Goal: Task Accomplishment & Management: Use online tool/utility

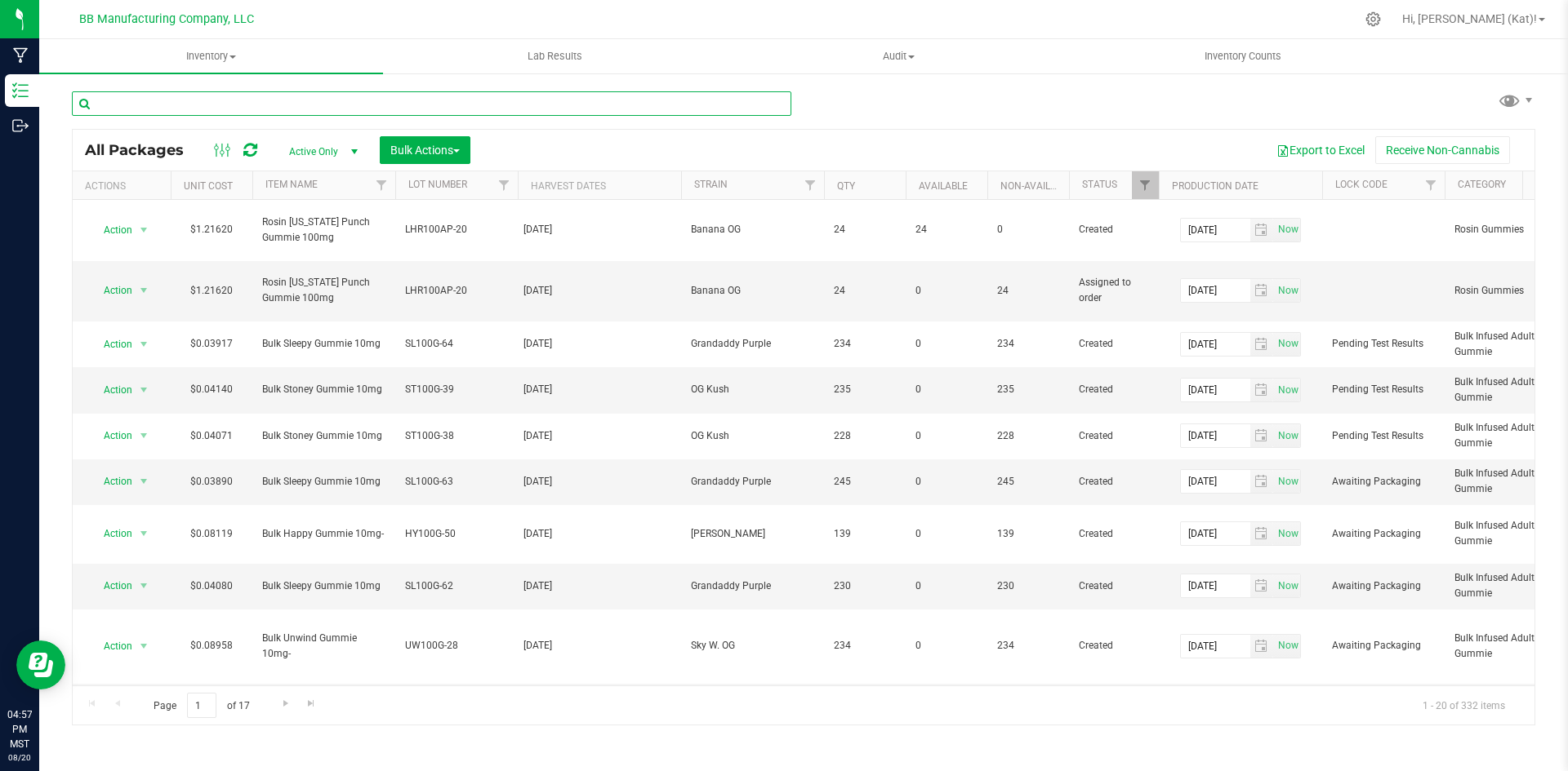
click at [462, 103] on input "text" at bounding box center [431, 103] width 719 height 24
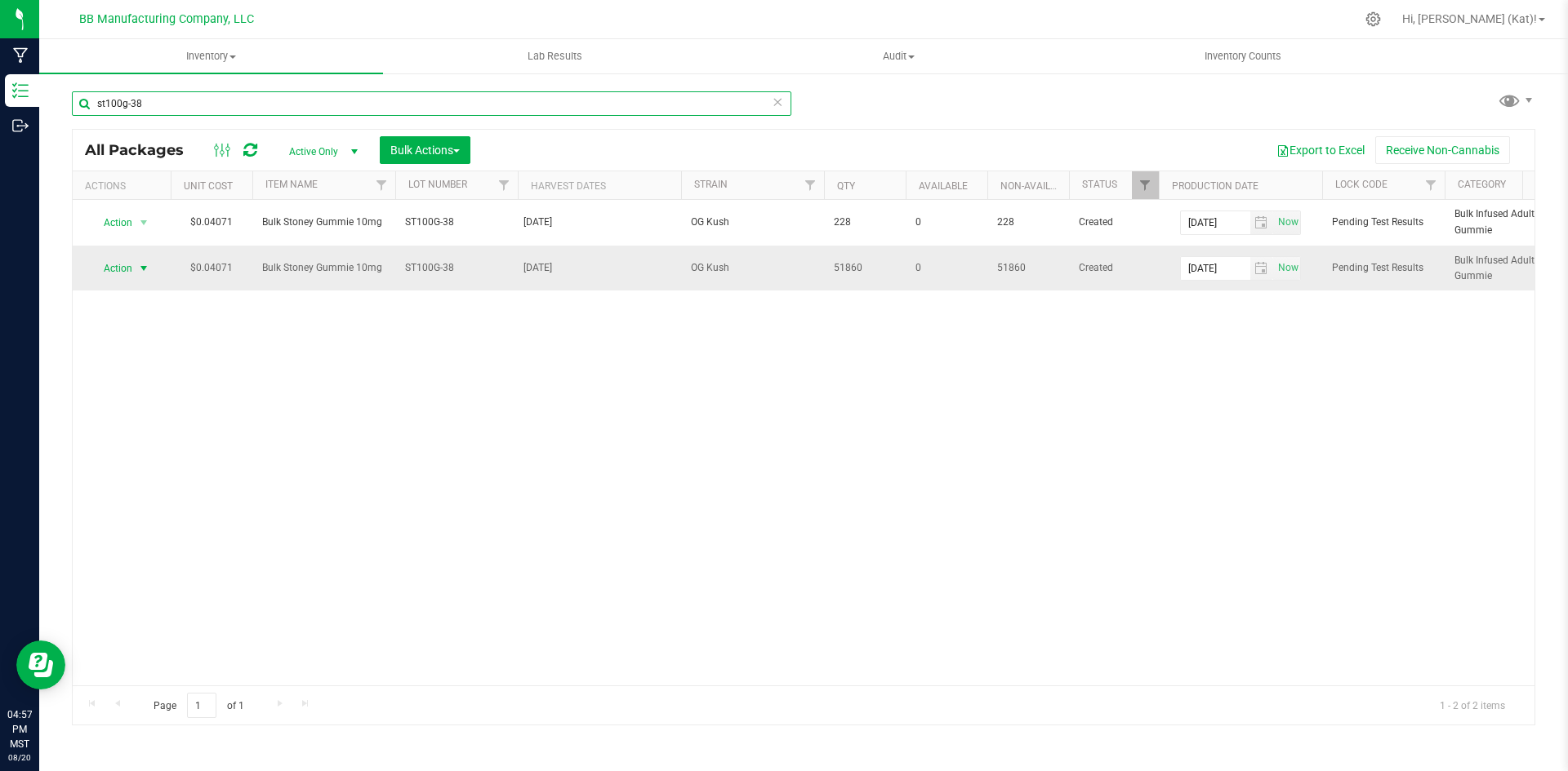
type input "st100g-38"
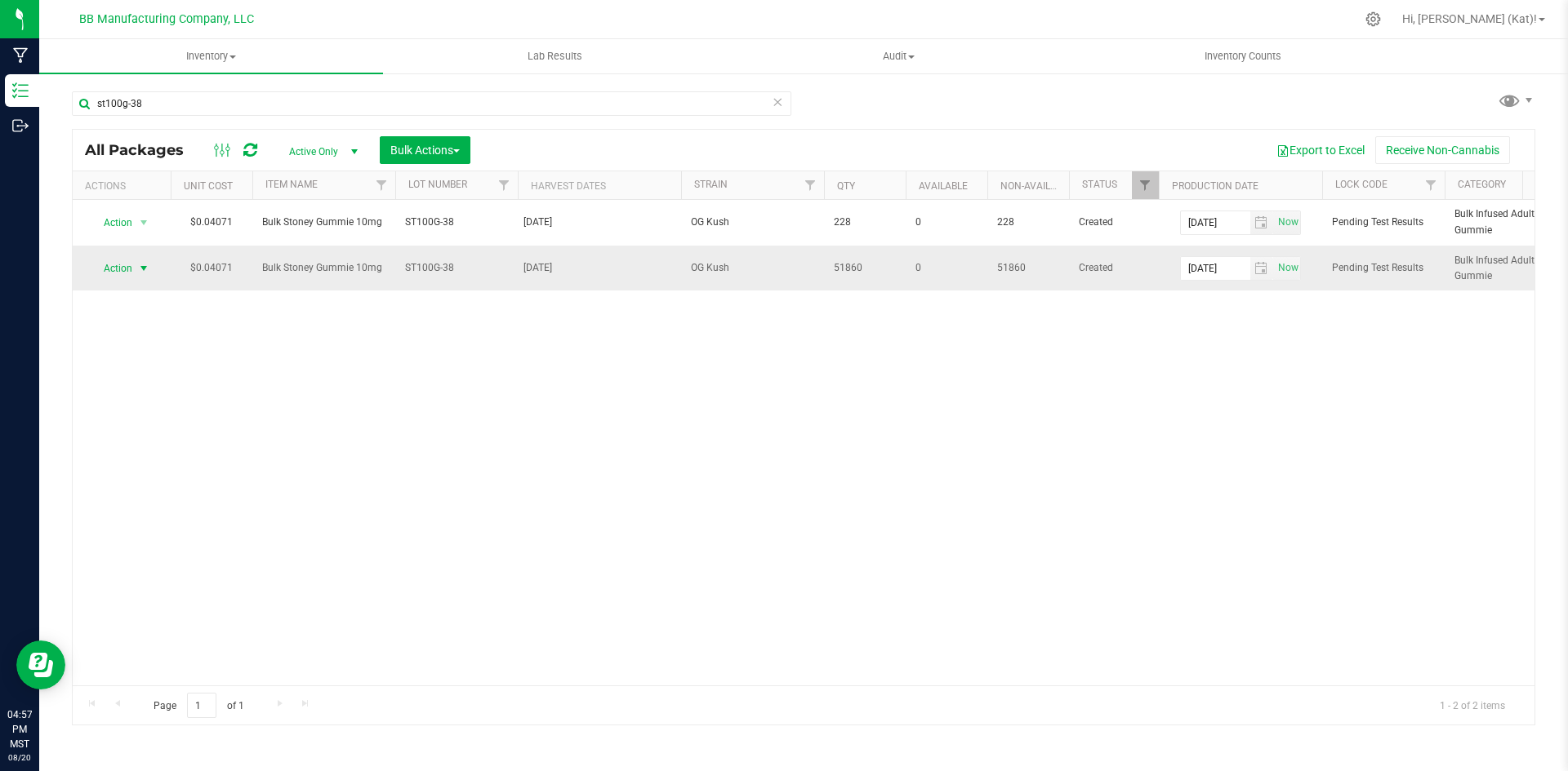
click at [101, 269] on span "Action" at bounding box center [111, 269] width 44 height 23
click at [131, 498] on li "Unlock package" at bounding box center [142, 510] width 103 height 24
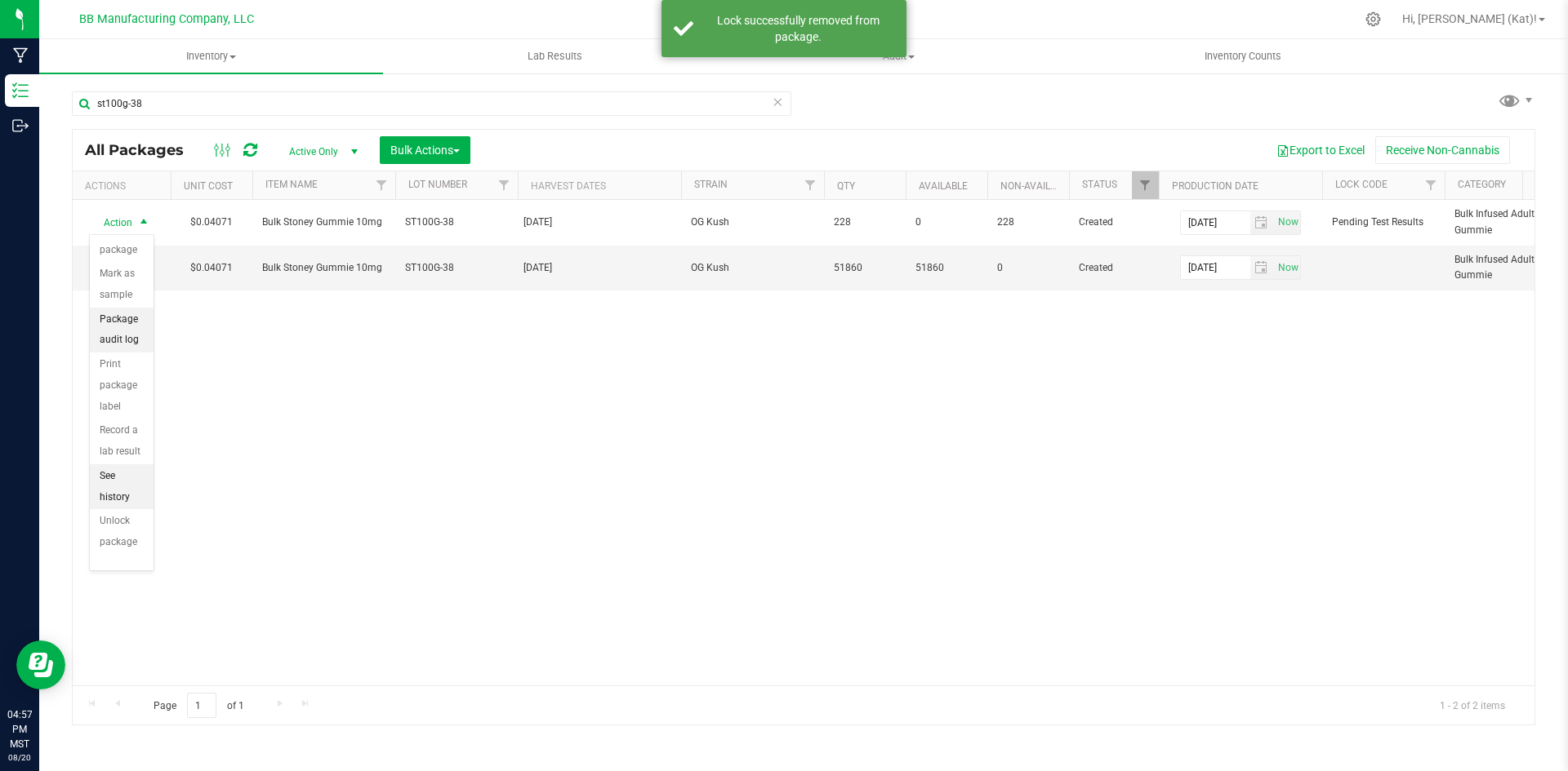
scroll to position [113, 0]
click at [120, 513] on li "Unlock package" at bounding box center [122, 530] width 64 height 45
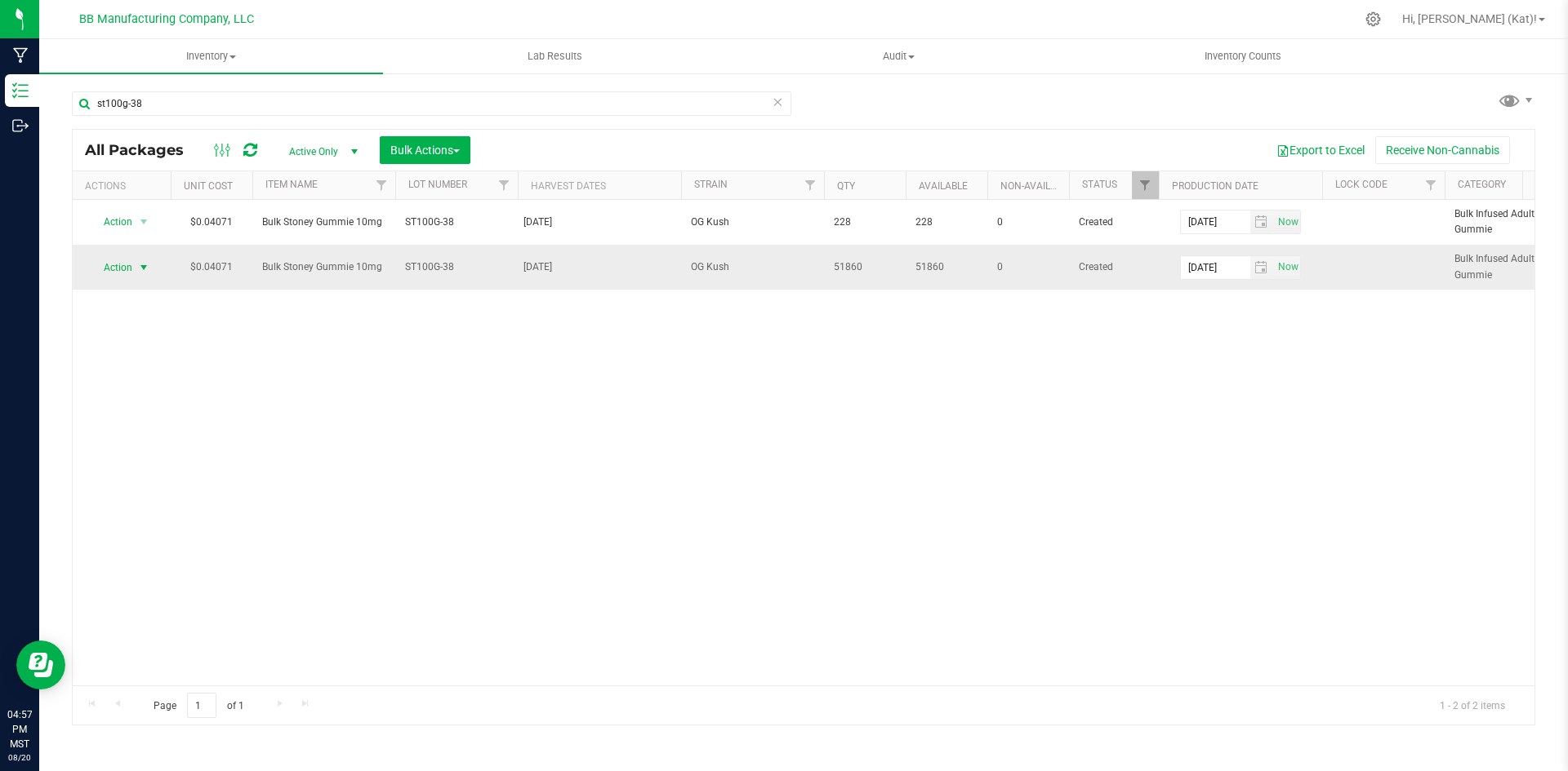
click at [135, 266] on span "select" at bounding box center [144, 268] width 20 height 23
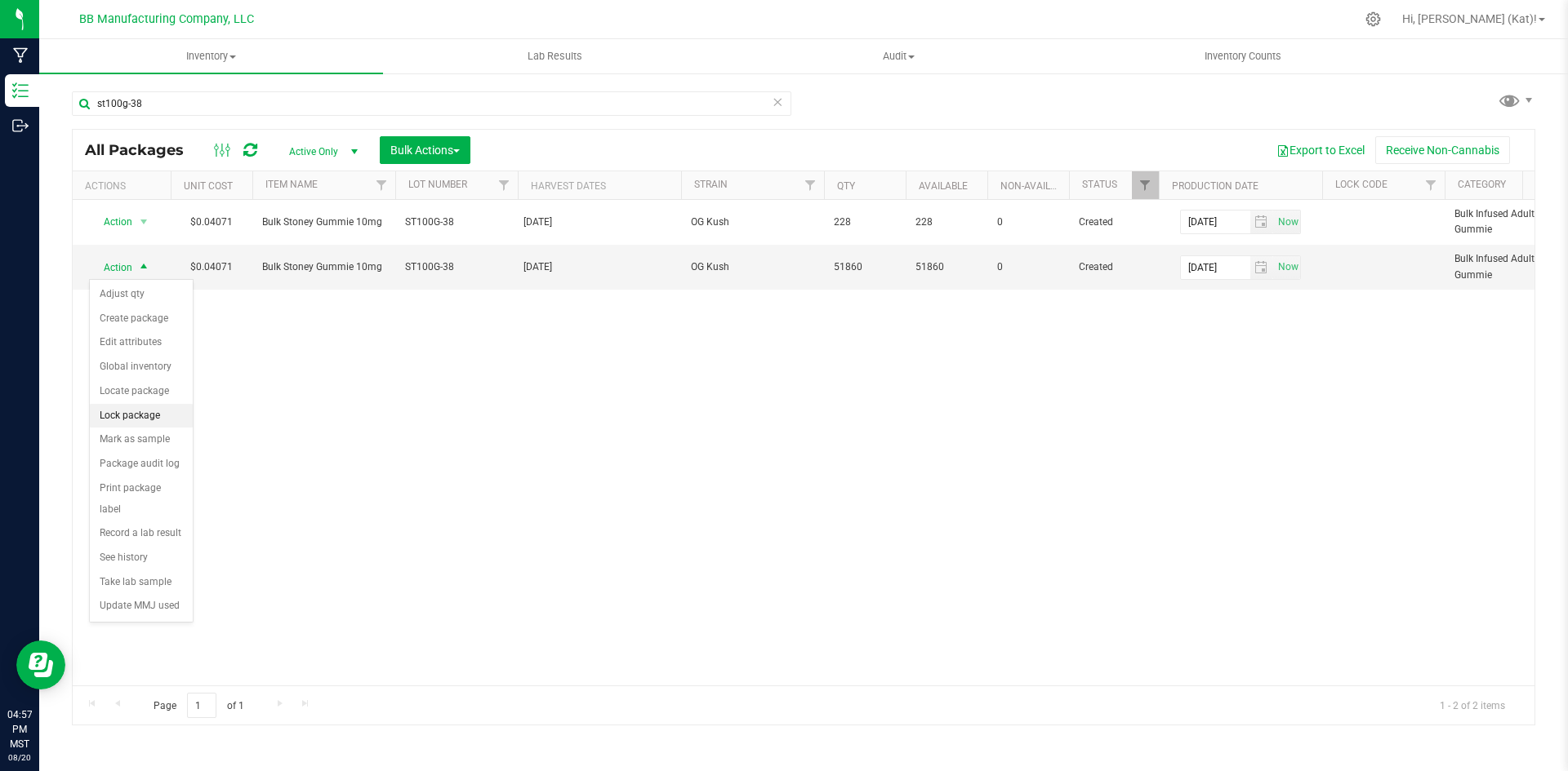
click at [147, 413] on li "Lock package" at bounding box center [142, 416] width 103 height 24
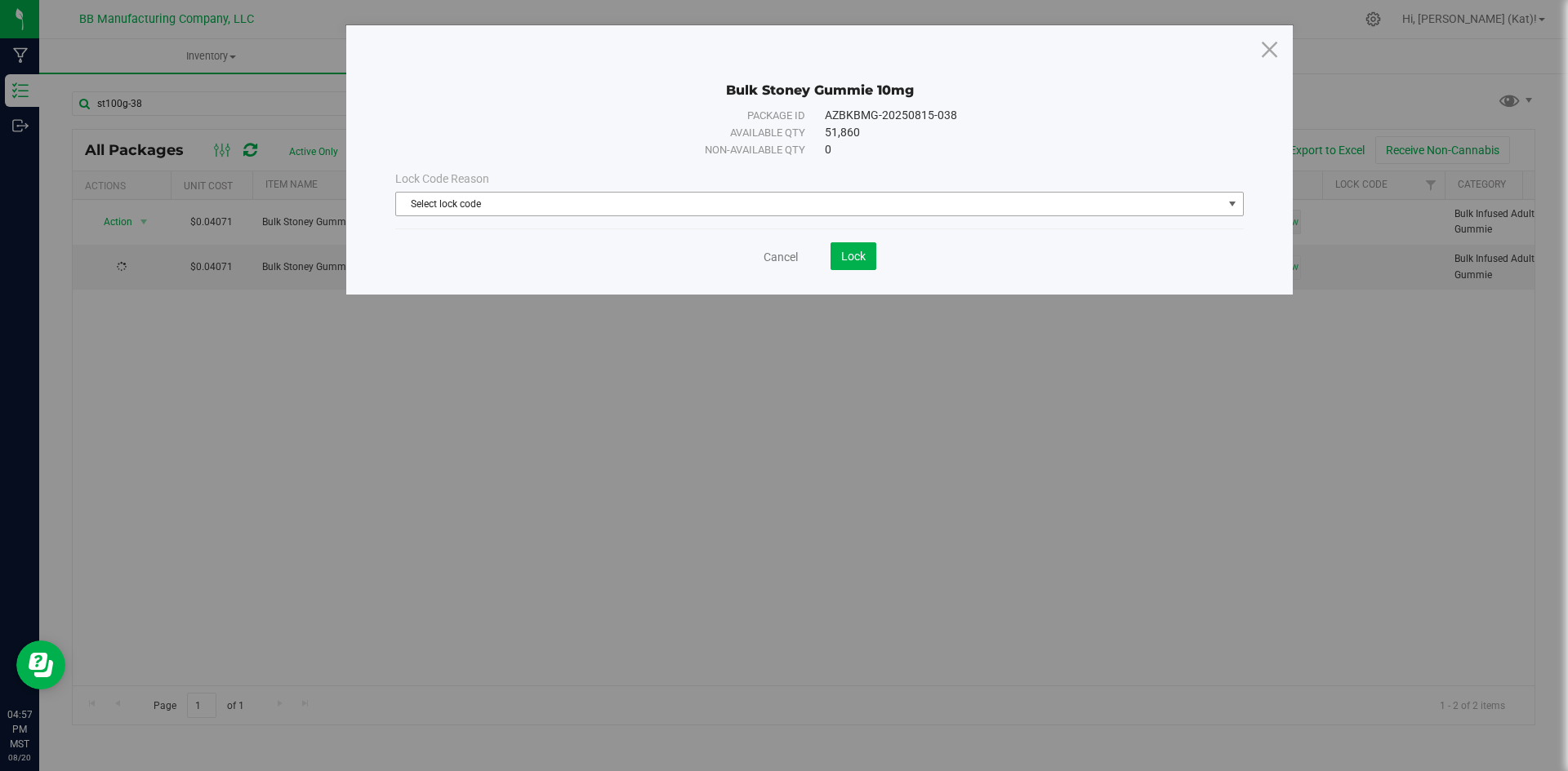
click at [857, 209] on span "Select lock code" at bounding box center [809, 205] width 827 height 23
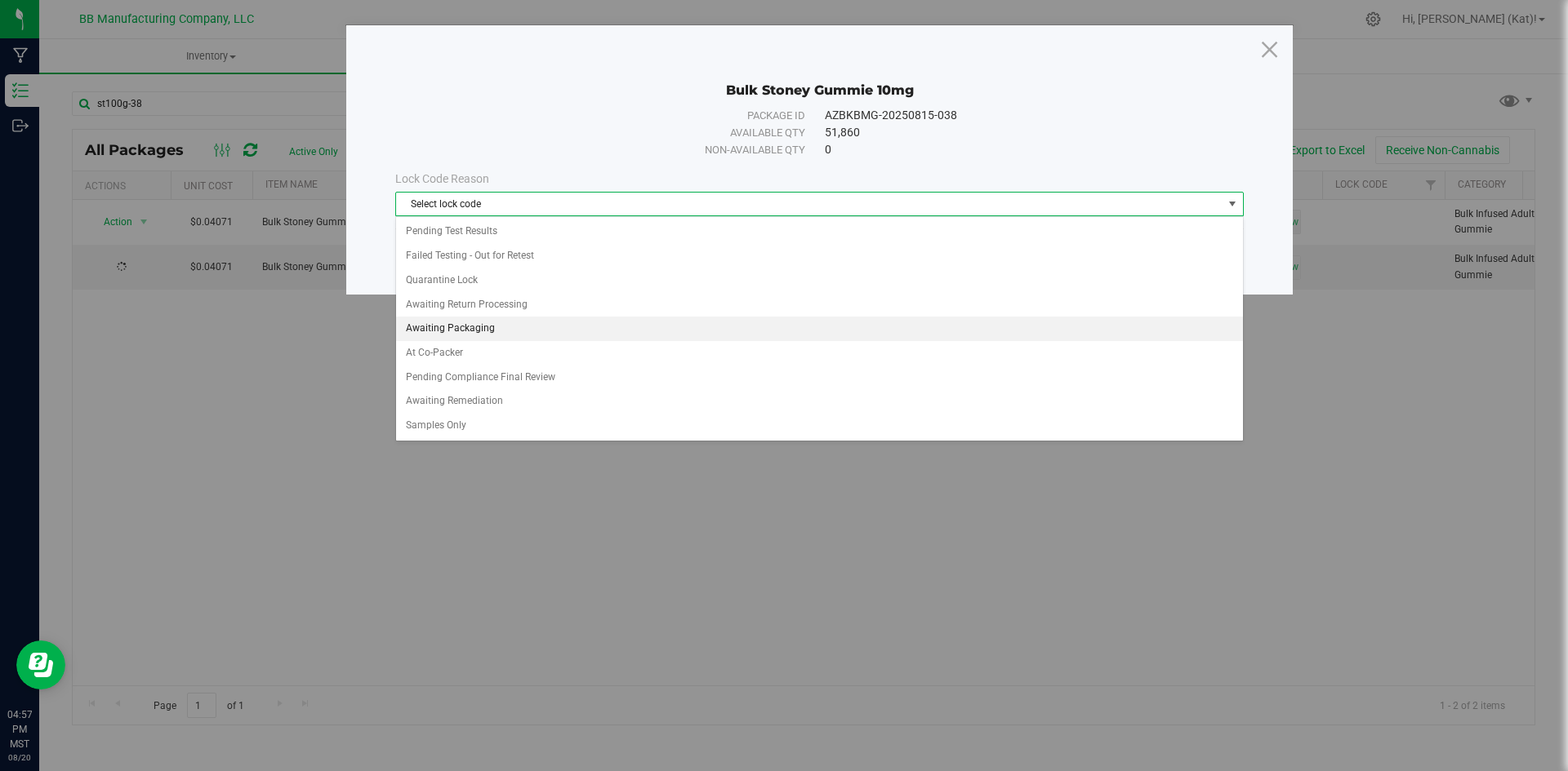
click at [534, 317] on li "Awaiting Packaging" at bounding box center [819, 328] width 847 height 24
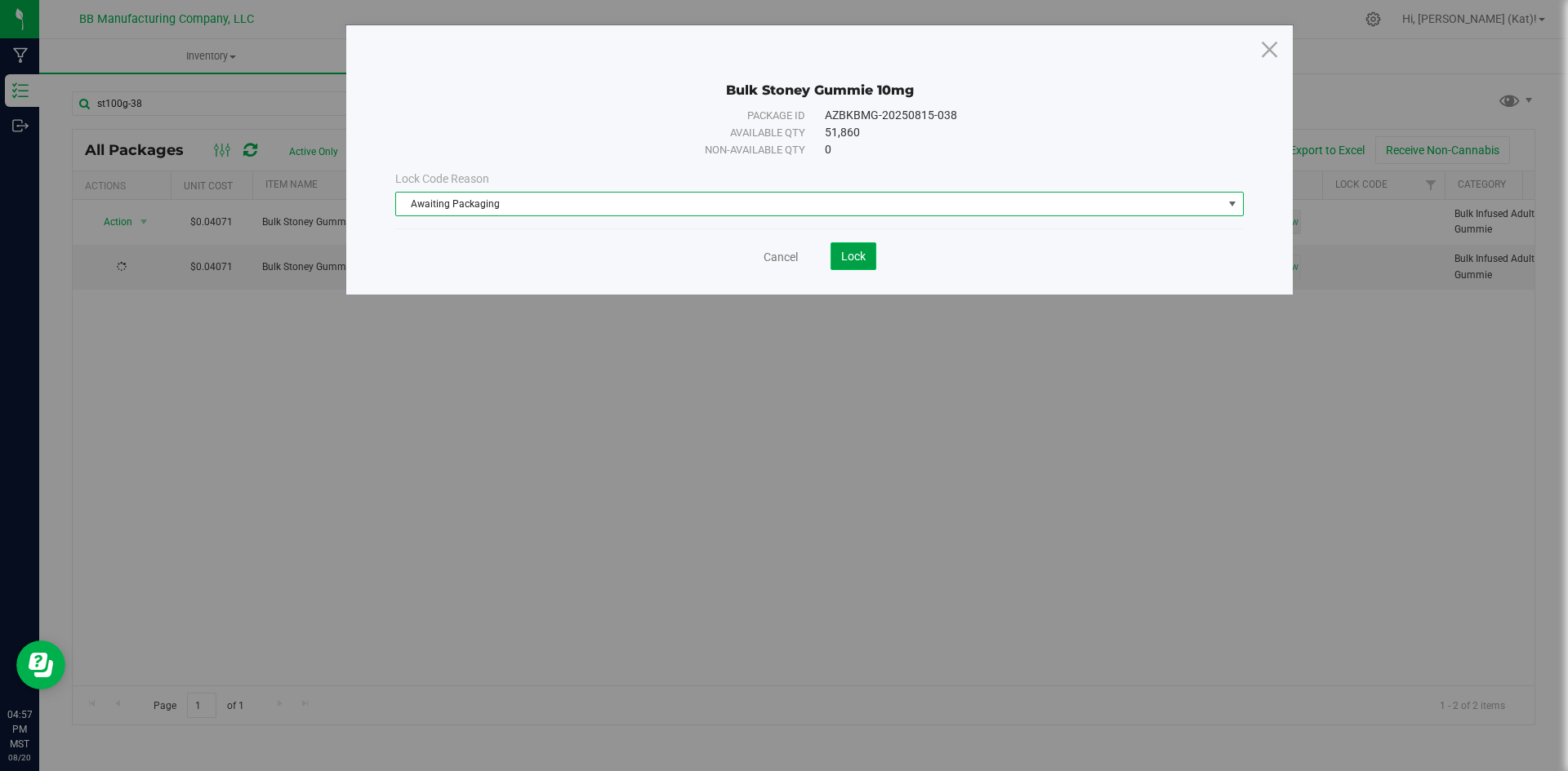
click at [853, 259] on span "Lock" at bounding box center [853, 255] width 24 height 13
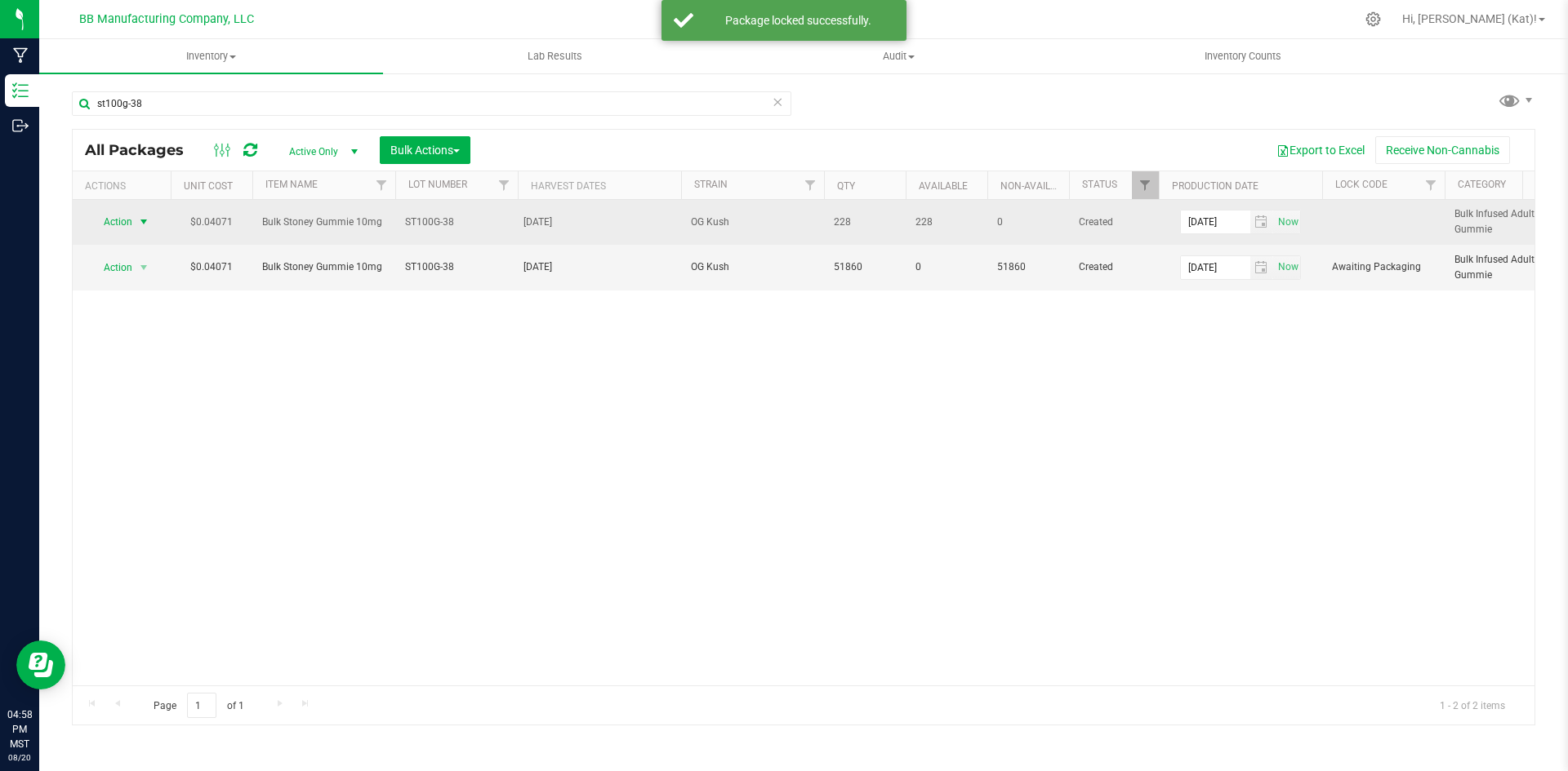
click at [139, 216] on span "select" at bounding box center [143, 221] width 13 height 13
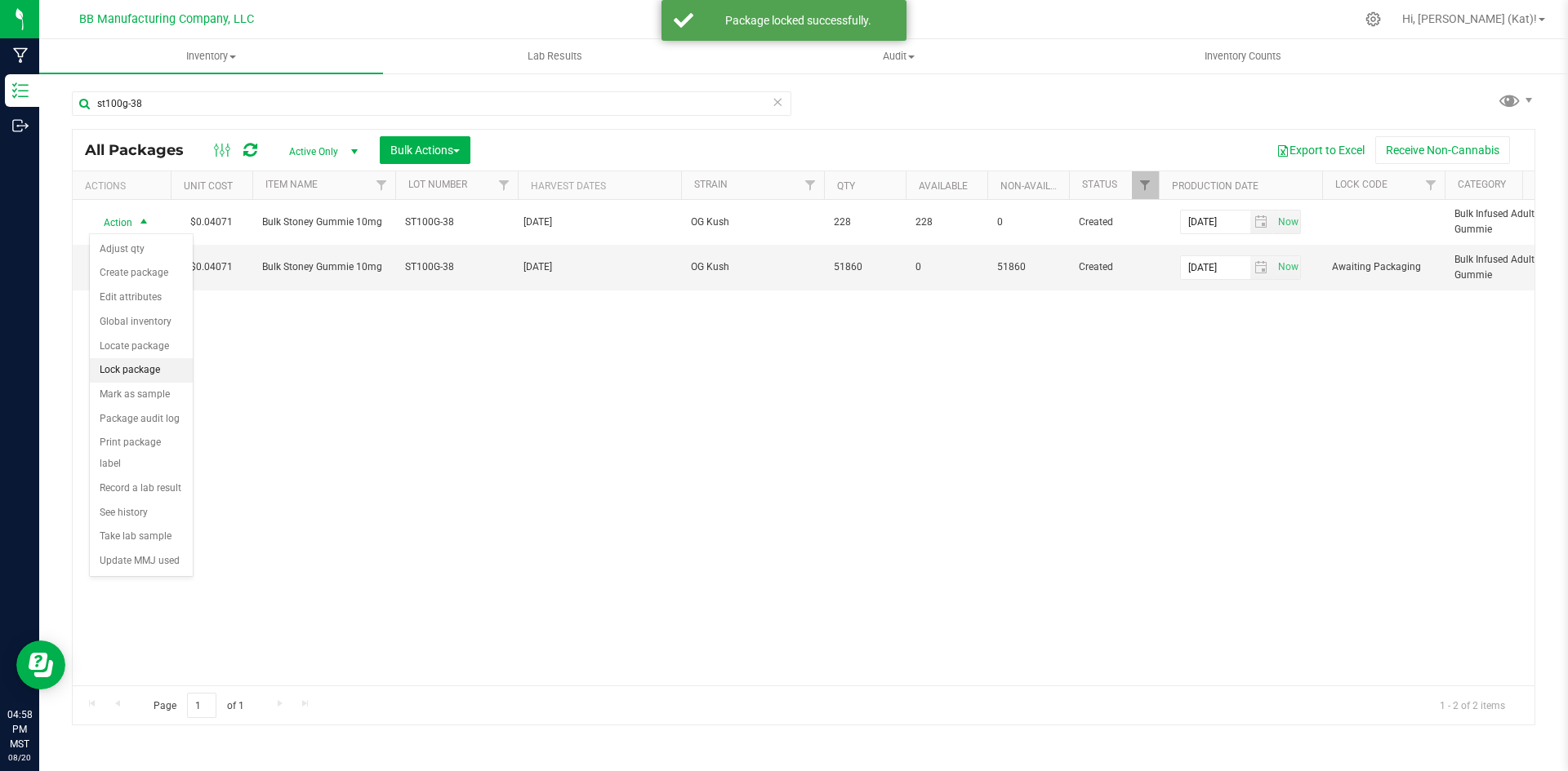
click at [134, 377] on li "Lock package" at bounding box center [142, 369] width 103 height 24
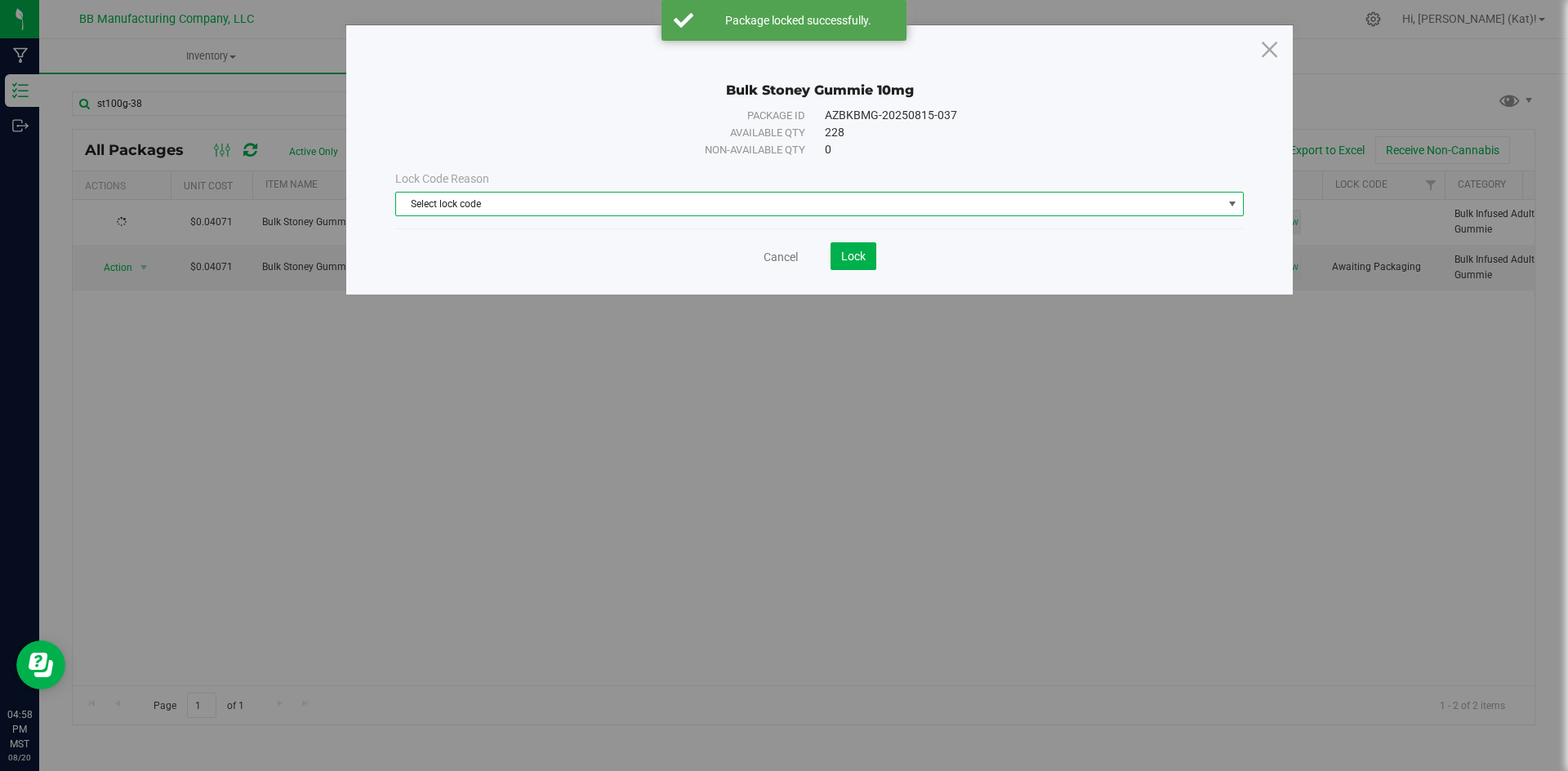
click at [604, 198] on span "Select lock code" at bounding box center [809, 205] width 827 height 23
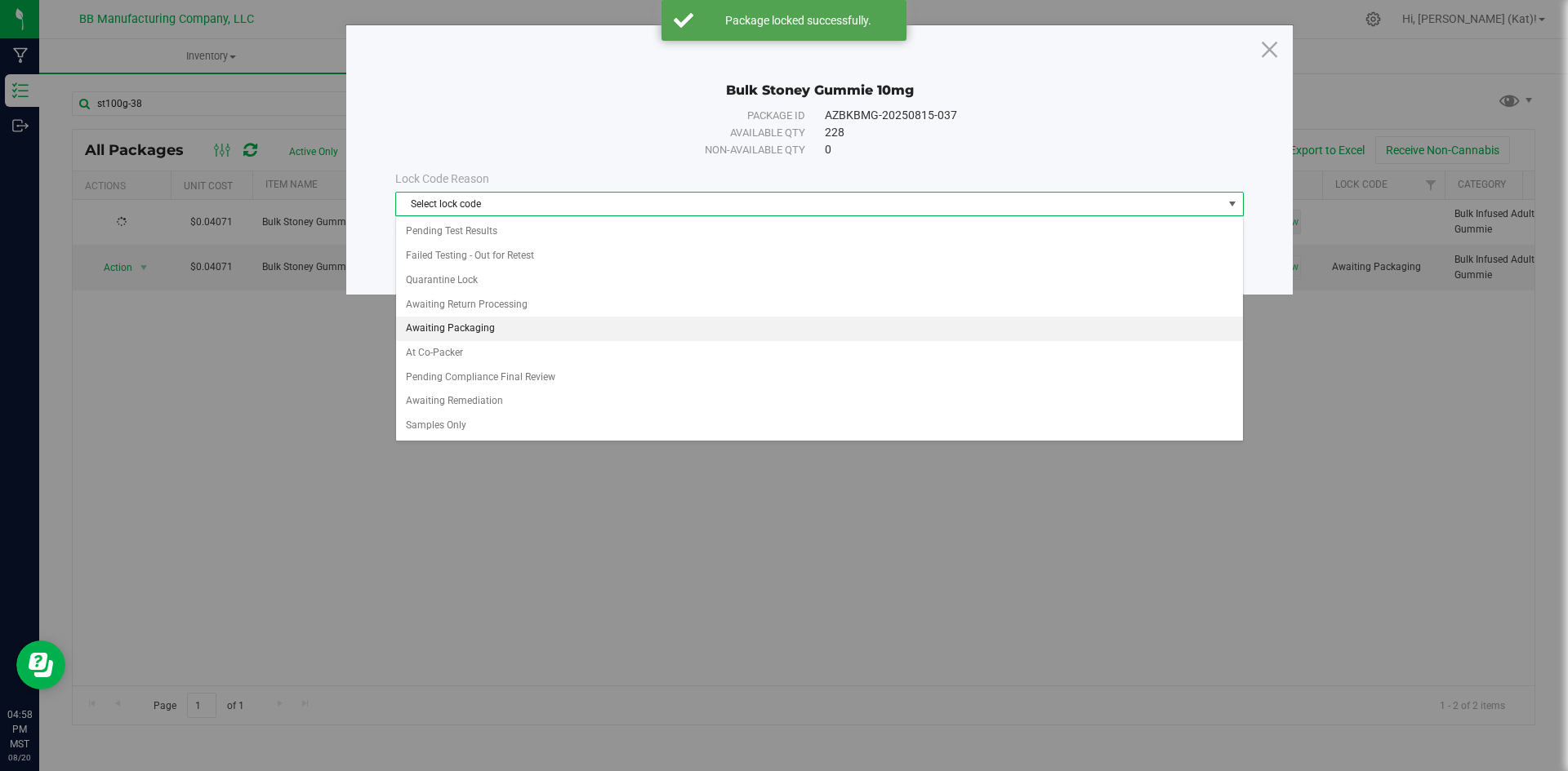
click at [440, 327] on li "Awaiting Packaging" at bounding box center [819, 328] width 847 height 24
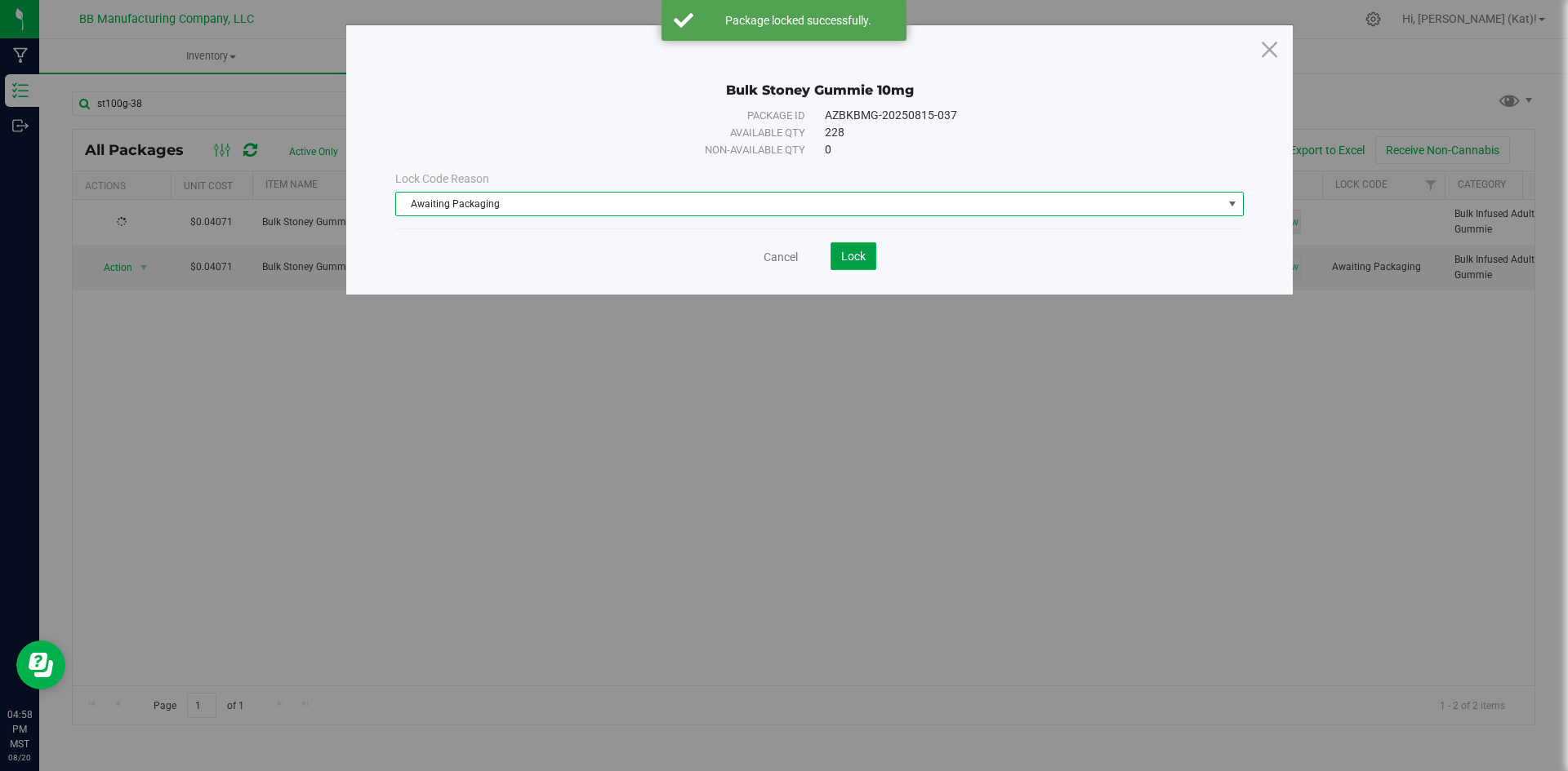
click at [844, 265] on button "Lock" at bounding box center [853, 256] width 46 height 28
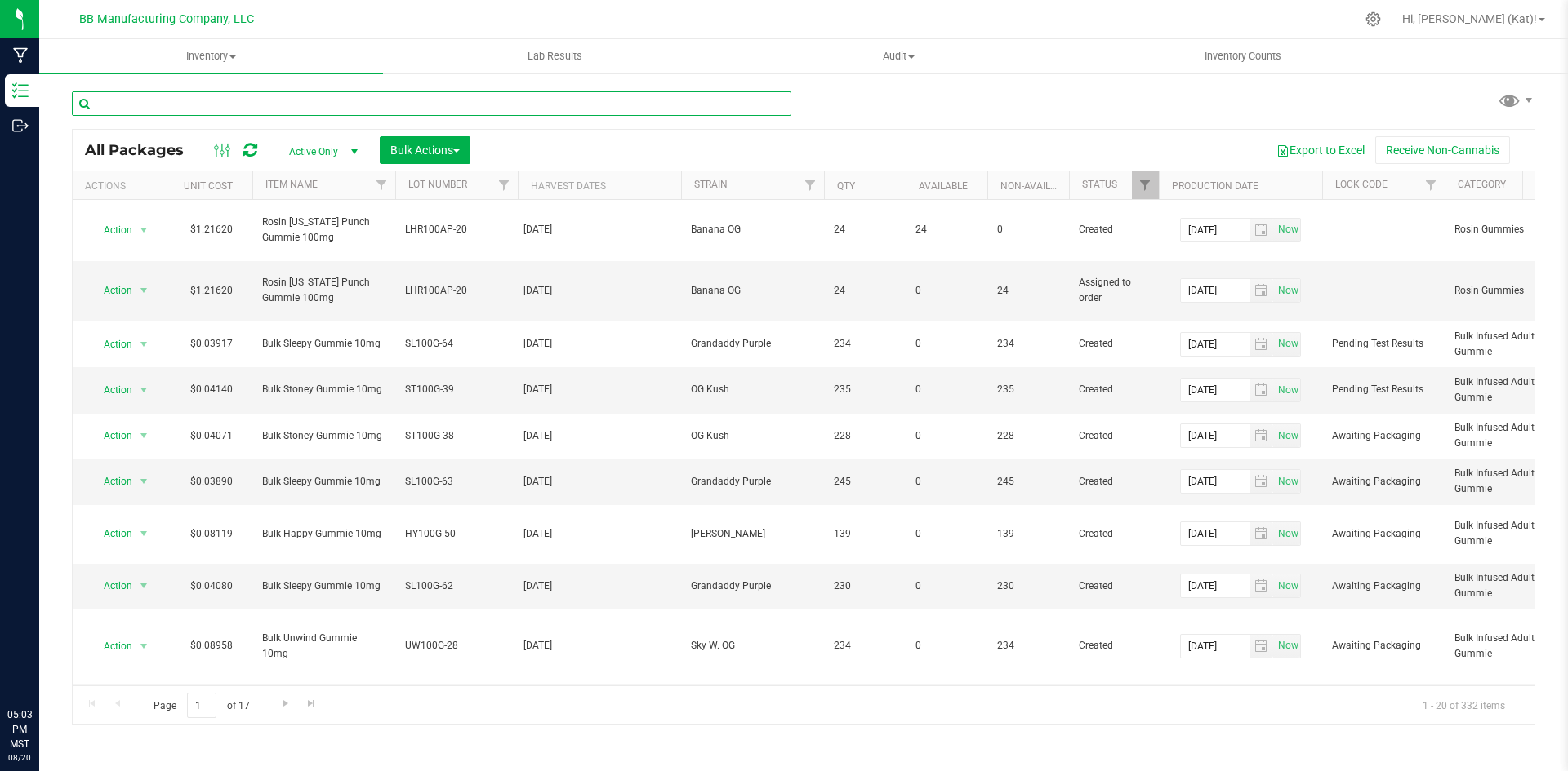
click at [508, 101] on input "text" at bounding box center [431, 103] width 719 height 24
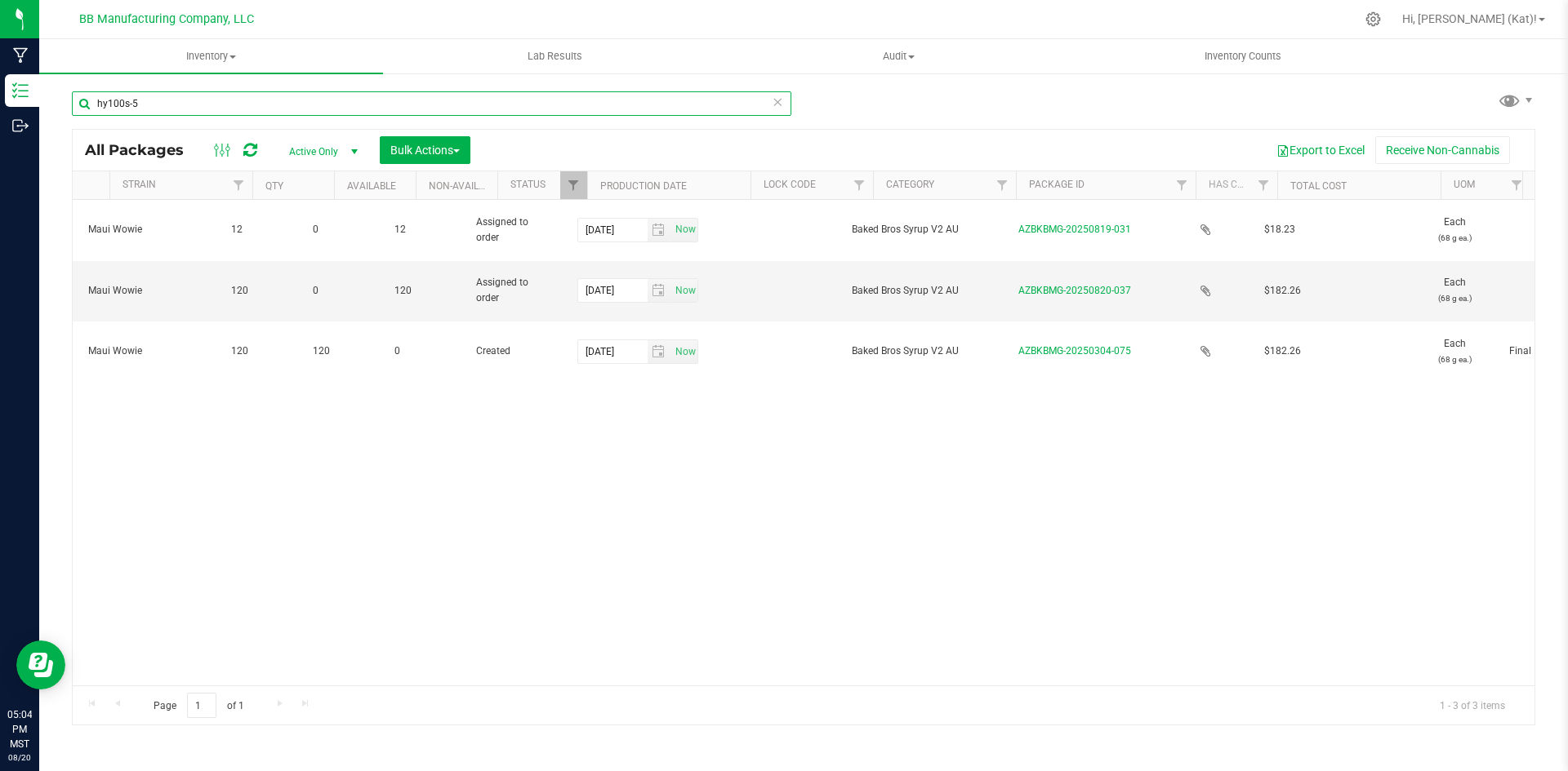
scroll to position [0, 603]
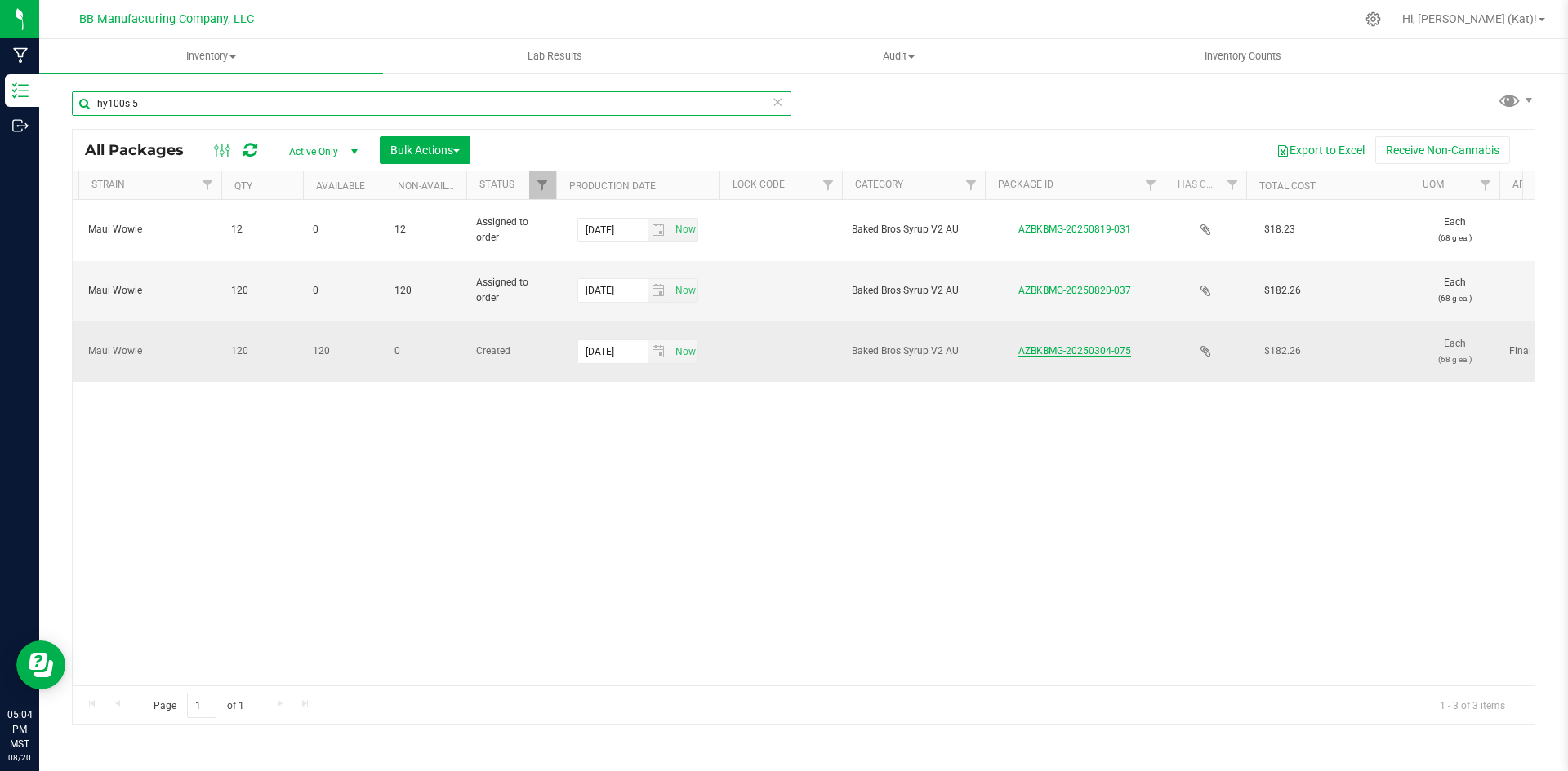
type input "hy100s-5"
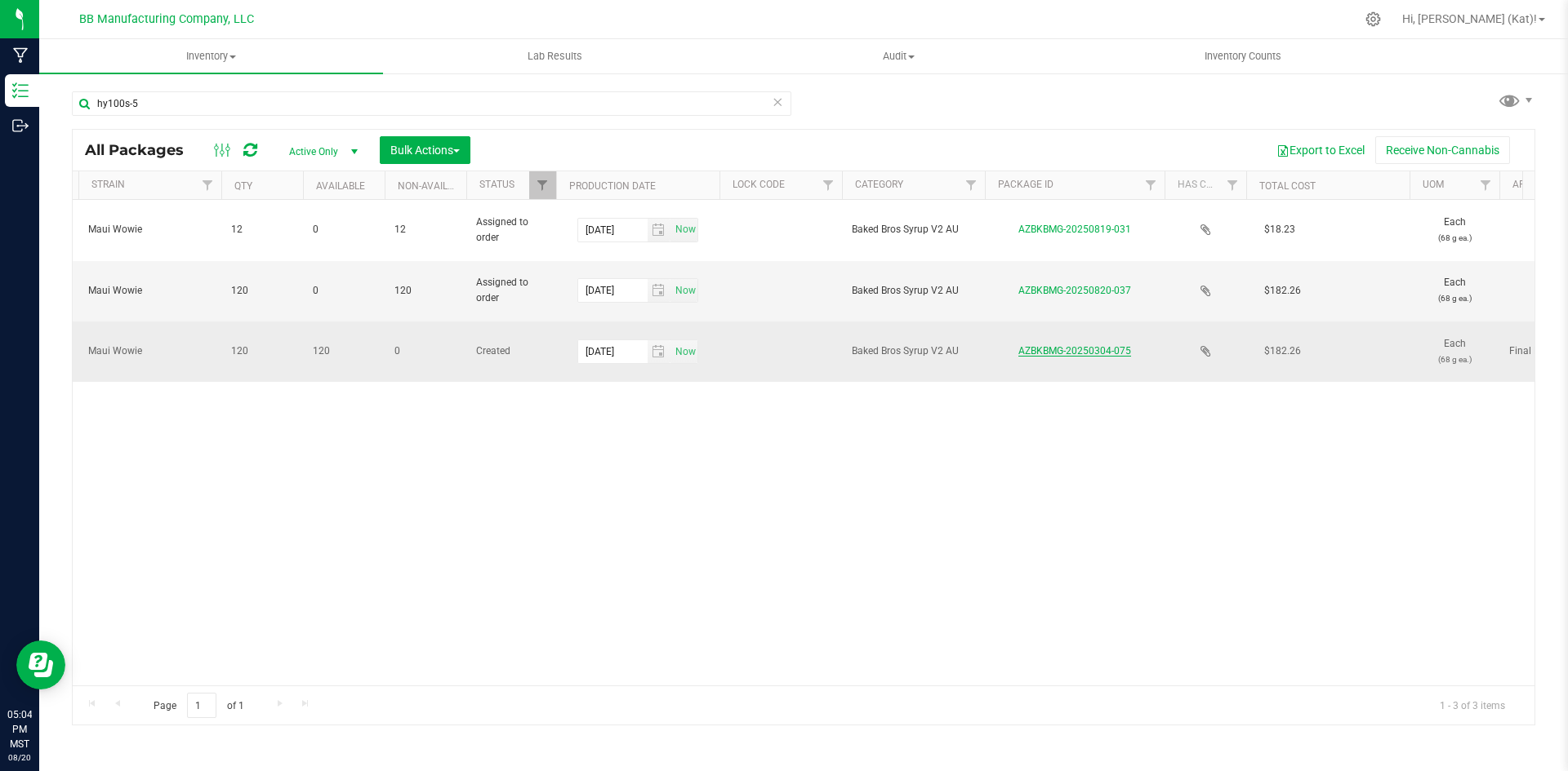
click at [1063, 351] on link "AZBKBMG-20250304-075" at bounding box center [1074, 351] width 113 height 12
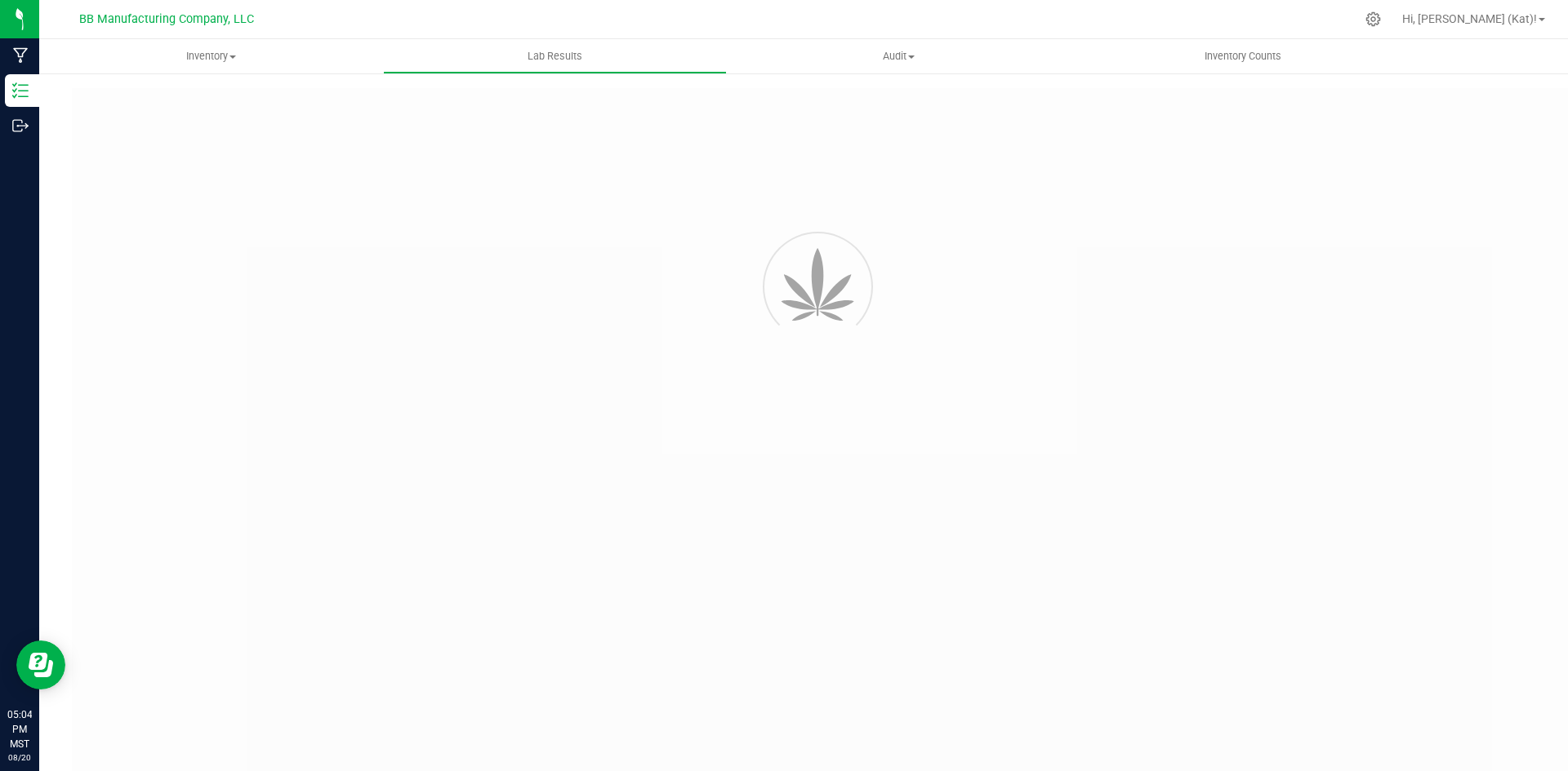
type input "AZBKBMG-20250207-014"
type input "2502KLAZ0174.0789"
type input "AZBKBMG-20250207-014"
type input "02/11/2025 10:34 AM"
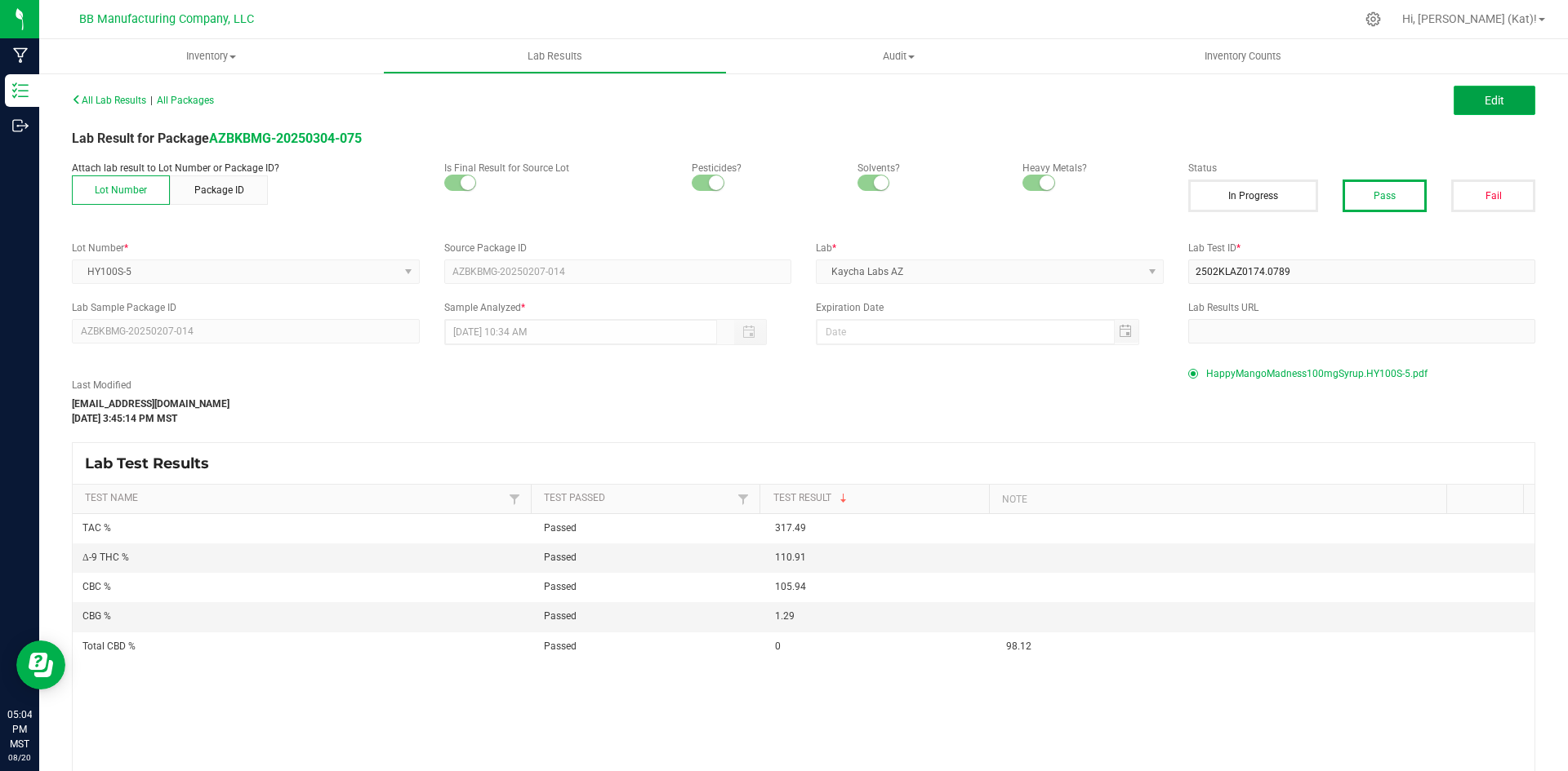
click at [1499, 97] on button "Edit" at bounding box center [1494, 100] width 82 height 29
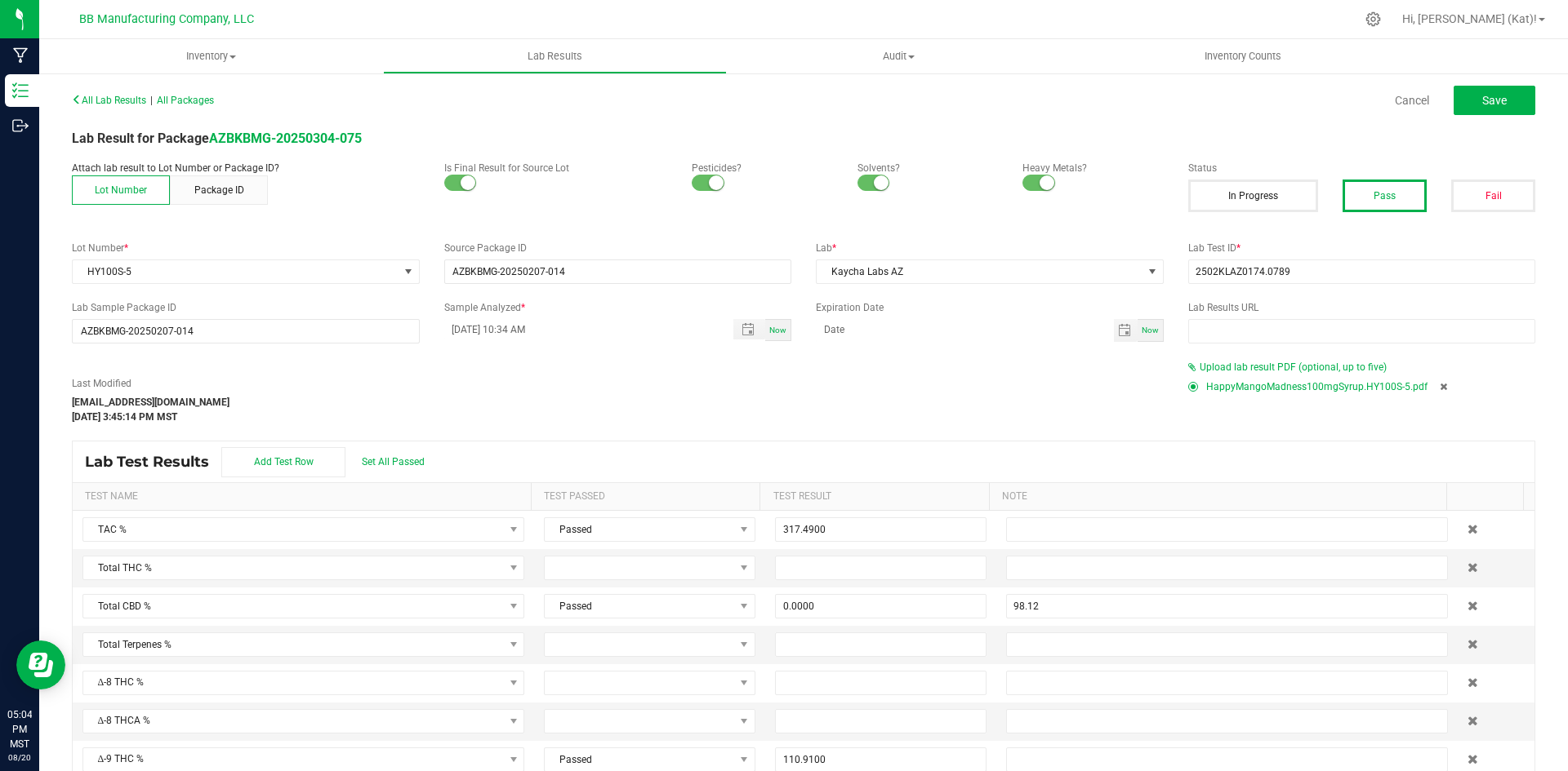
click at [1440, 387] on icon at bounding box center [1444, 387] width 8 height 10
click at [1296, 365] on span "Upload lab result PDF (optional, up to five)" at bounding box center [1292, 368] width 187 height 12
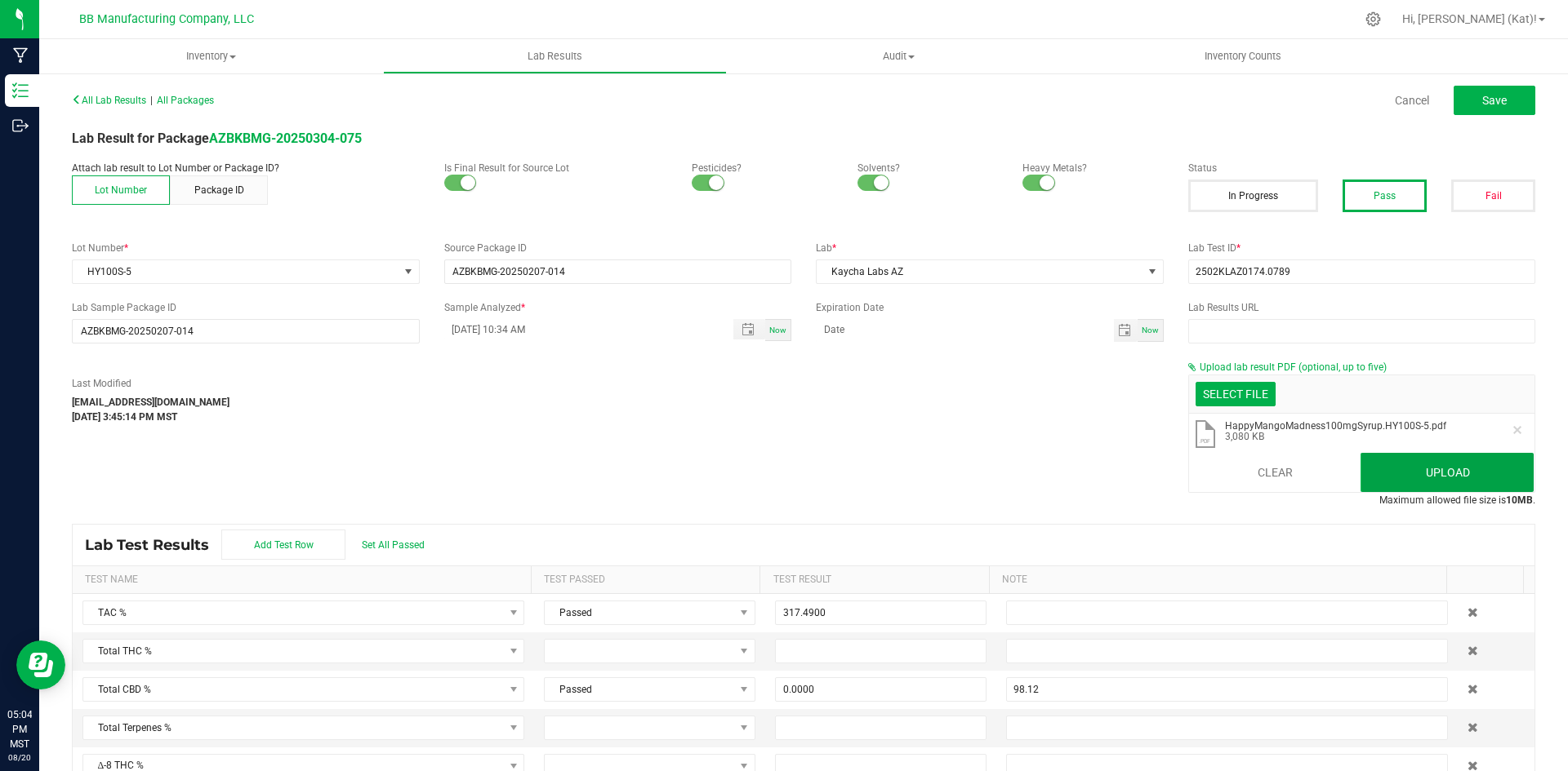
click at [1461, 474] on button "Upload" at bounding box center [1447, 472] width 173 height 39
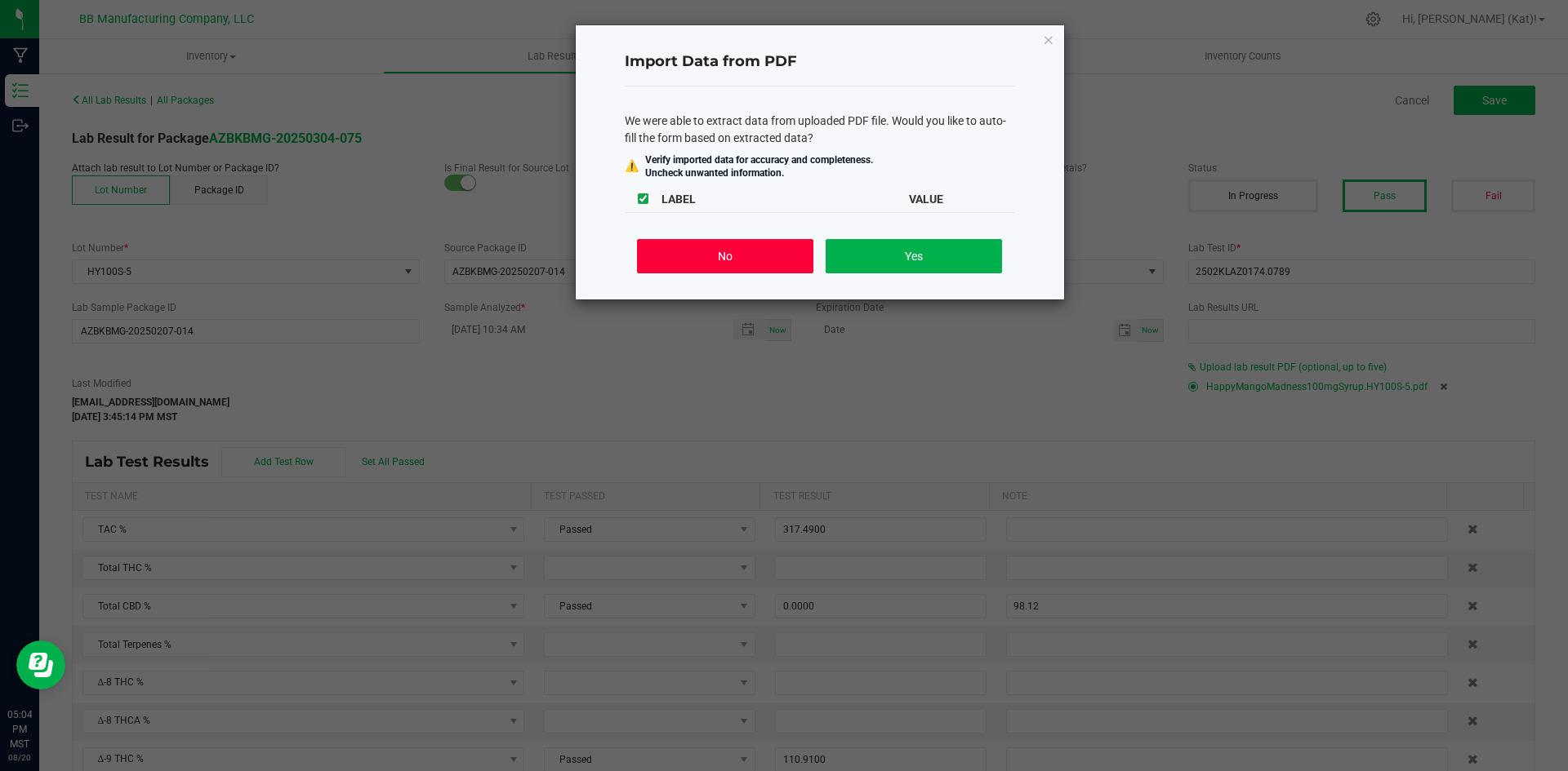
click at [677, 240] on button "No" at bounding box center [724, 256] width 176 height 34
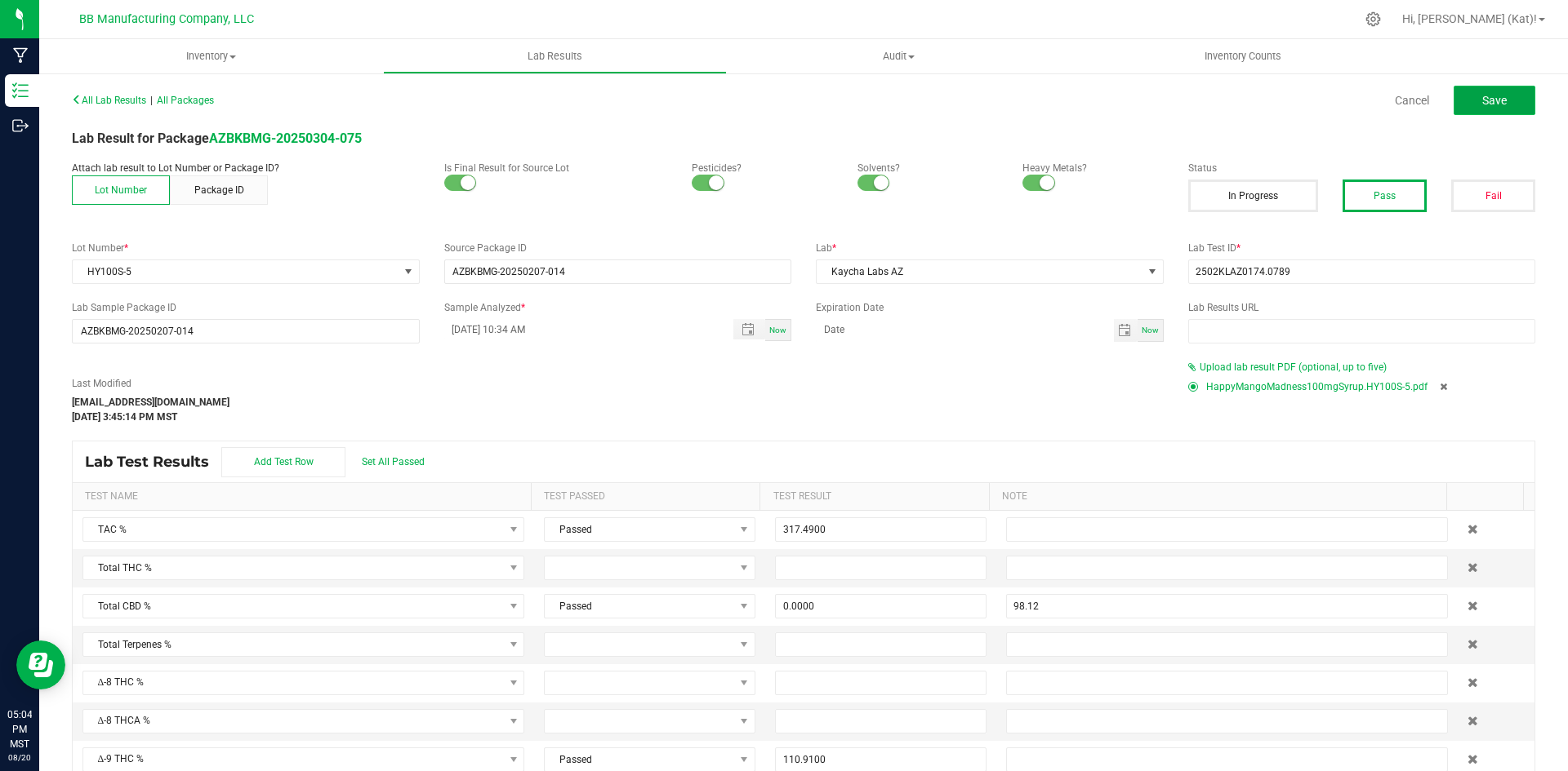
click at [1460, 102] on button "Save" at bounding box center [1494, 100] width 82 height 29
type input "0.0000"
type input "98.12"
type input "110.9100"
type input "105.9400"
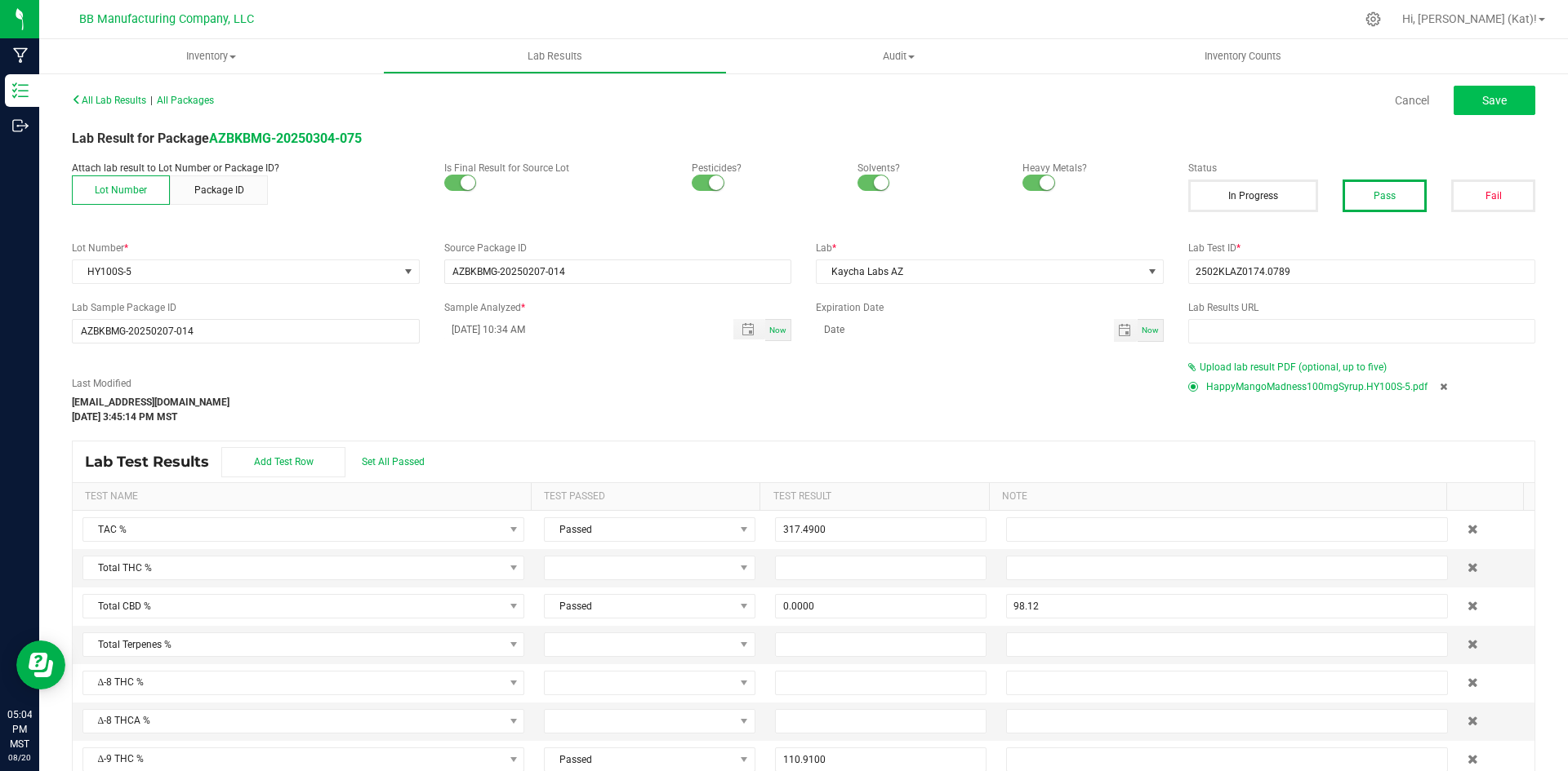
type input "1.2900"
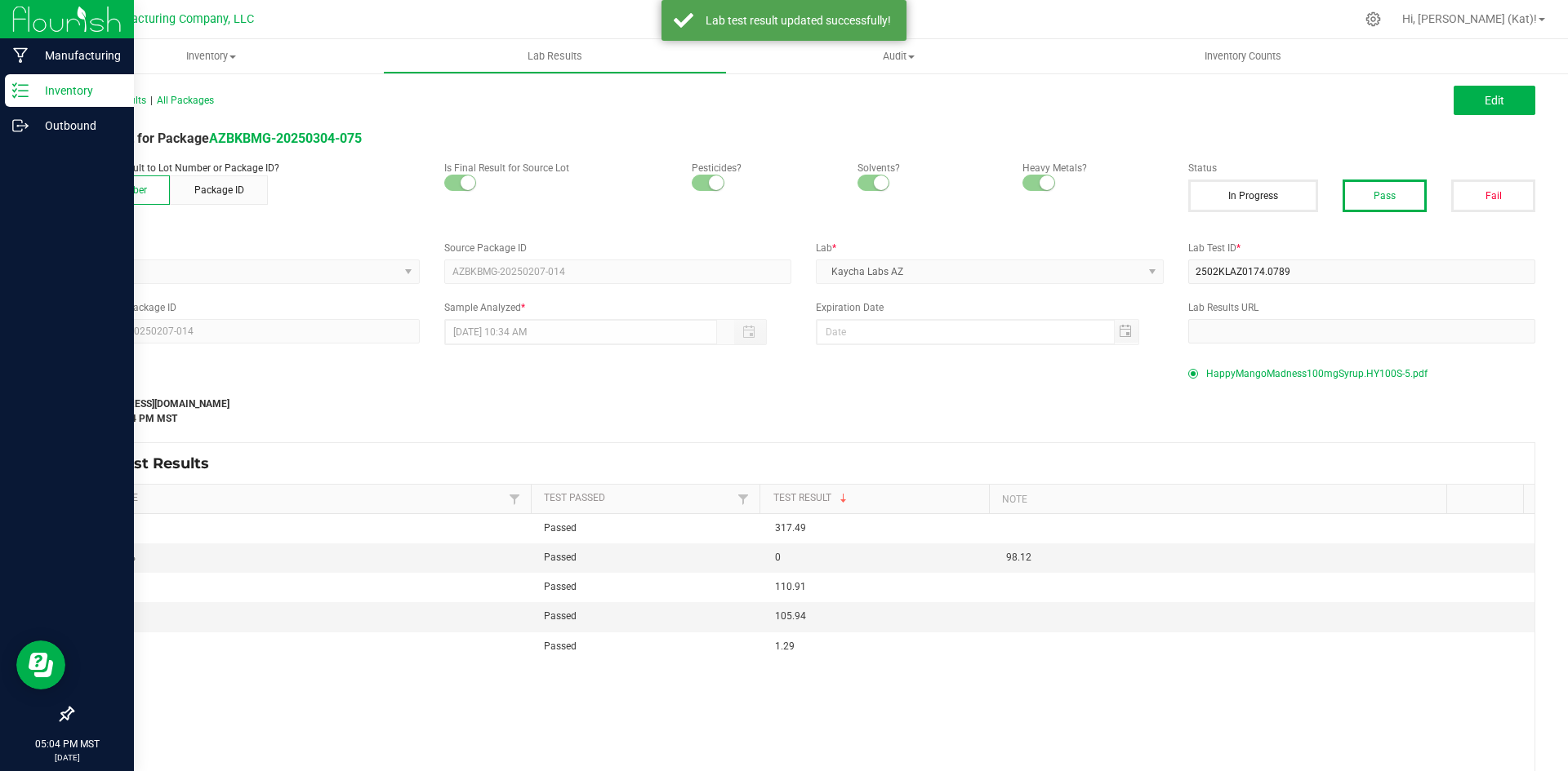
click at [69, 90] on p "Inventory" at bounding box center [77, 90] width 98 height 19
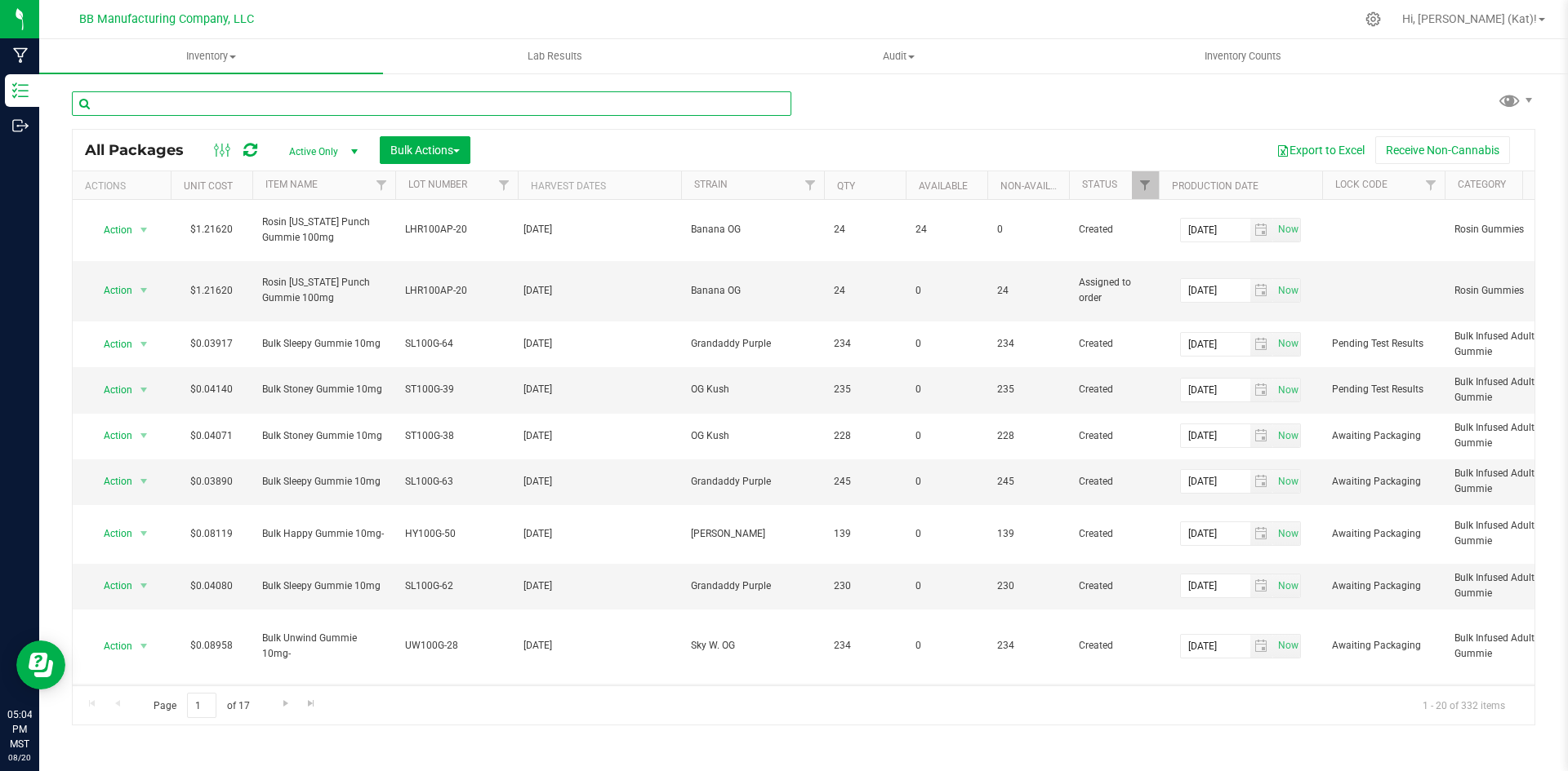
click at [539, 104] on input "text" at bounding box center [431, 103] width 719 height 24
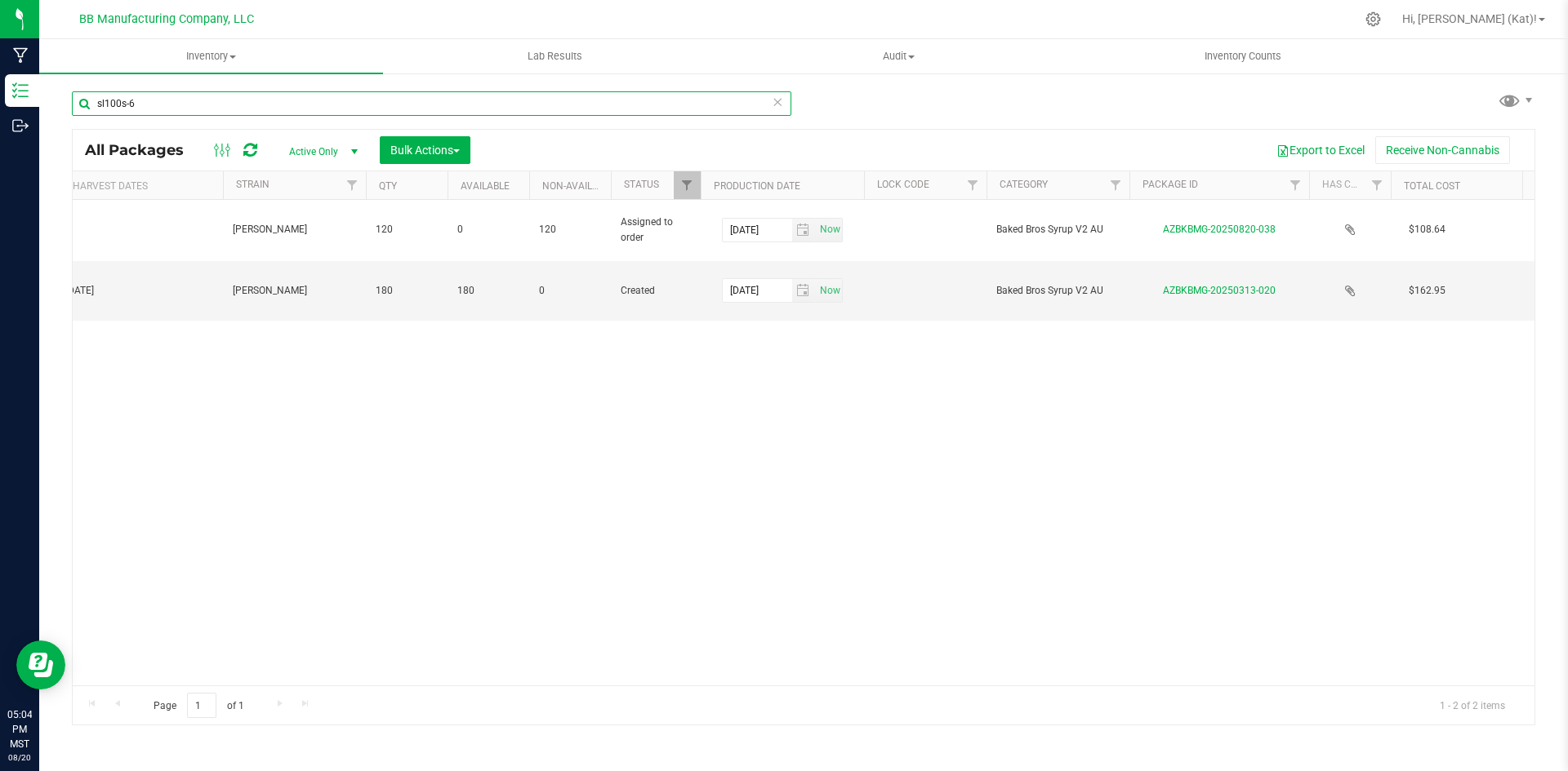
scroll to position [0, 508]
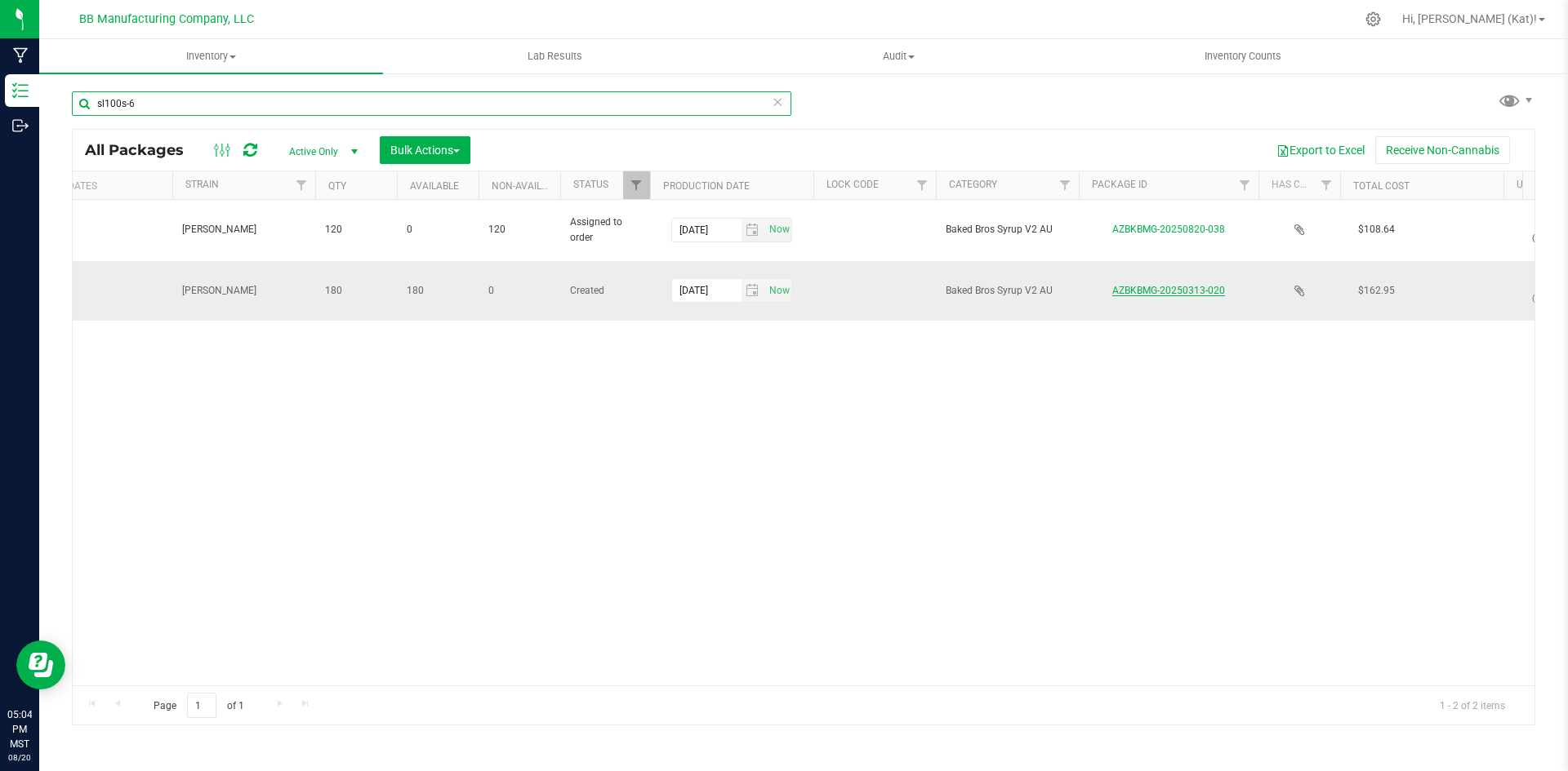
type input "sl100s-6"
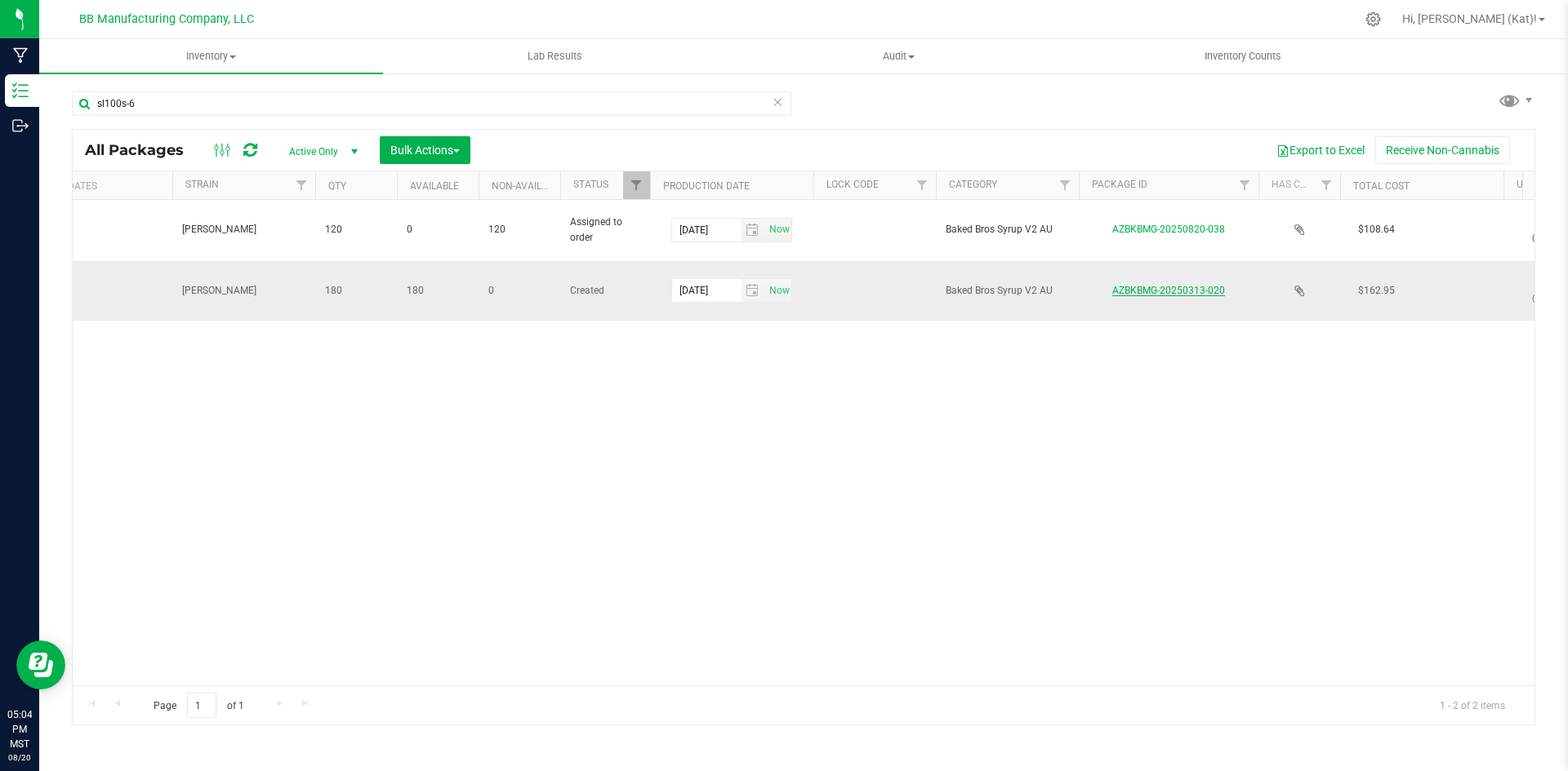
click at [1169, 285] on link "AZBKBMG-20250313-020" at bounding box center [1168, 291] width 113 height 12
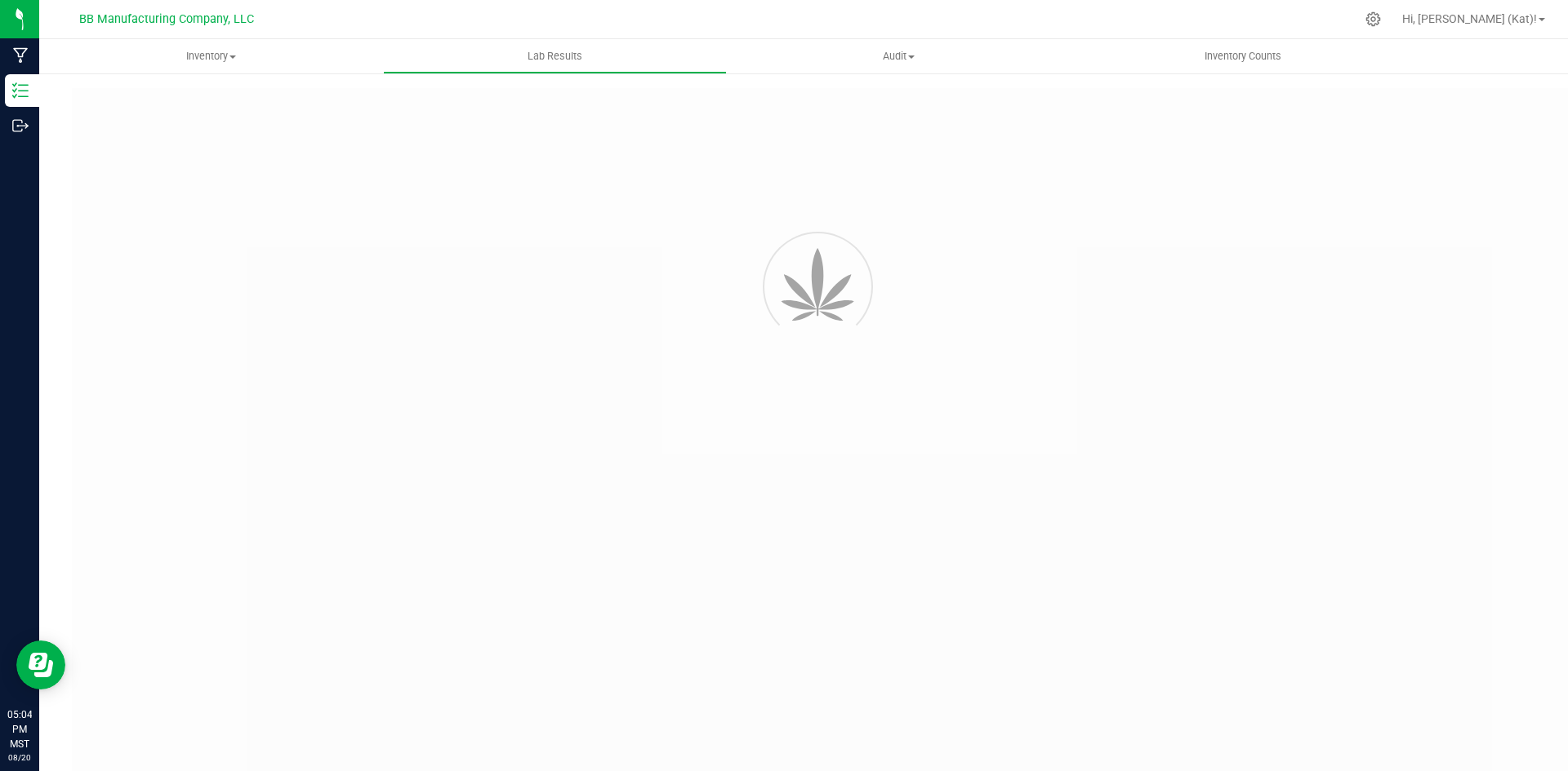
type input "AZBKBMG-20250131-009"
type input "2501KLAZ0138.0638"
type input "AZBKBMG-20250131-009"
type input "02/07/2025 11:59 AM"
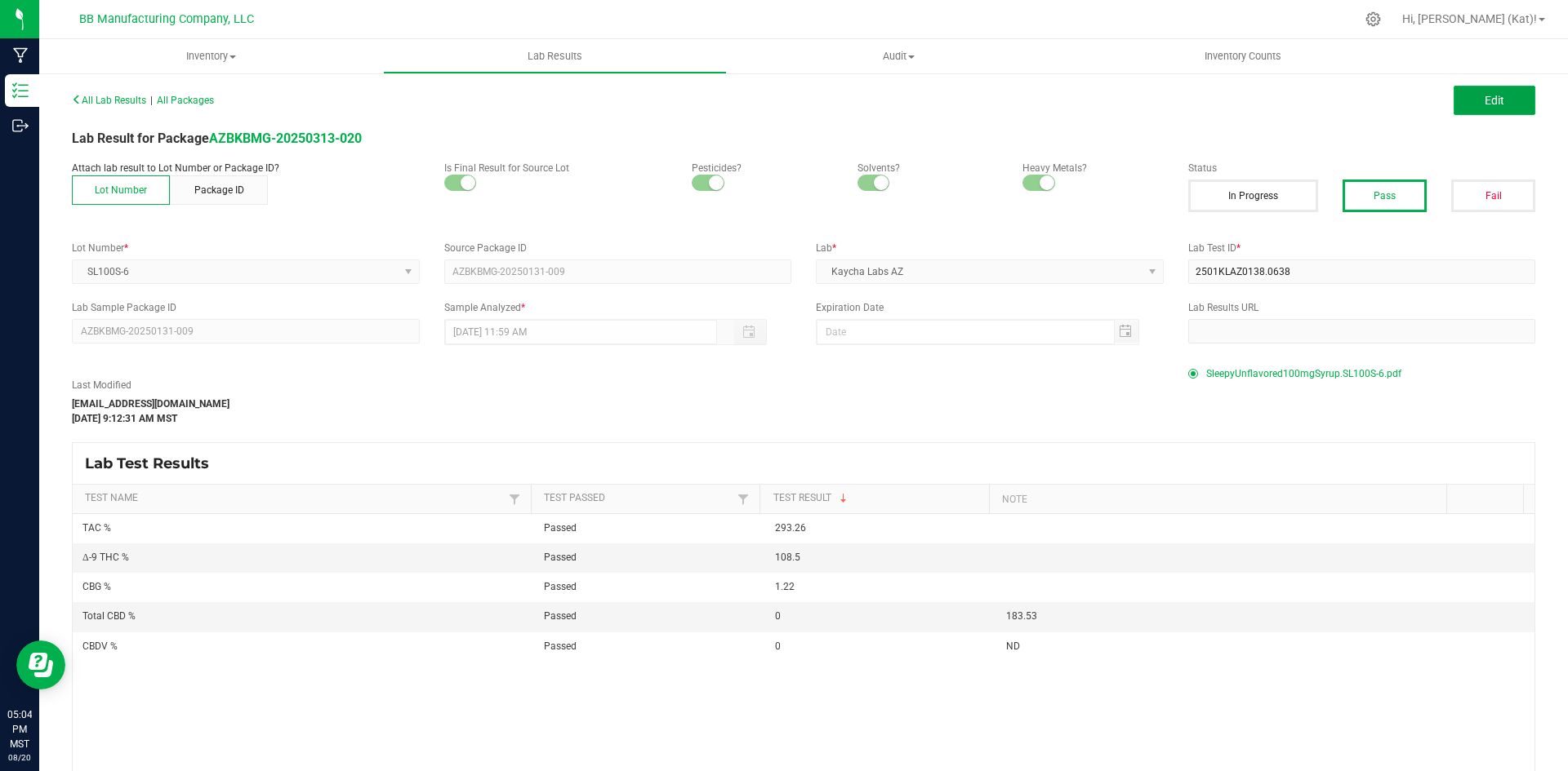
click at [1486, 85] on button "Edit" at bounding box center [1494, 100] width 82 height 29
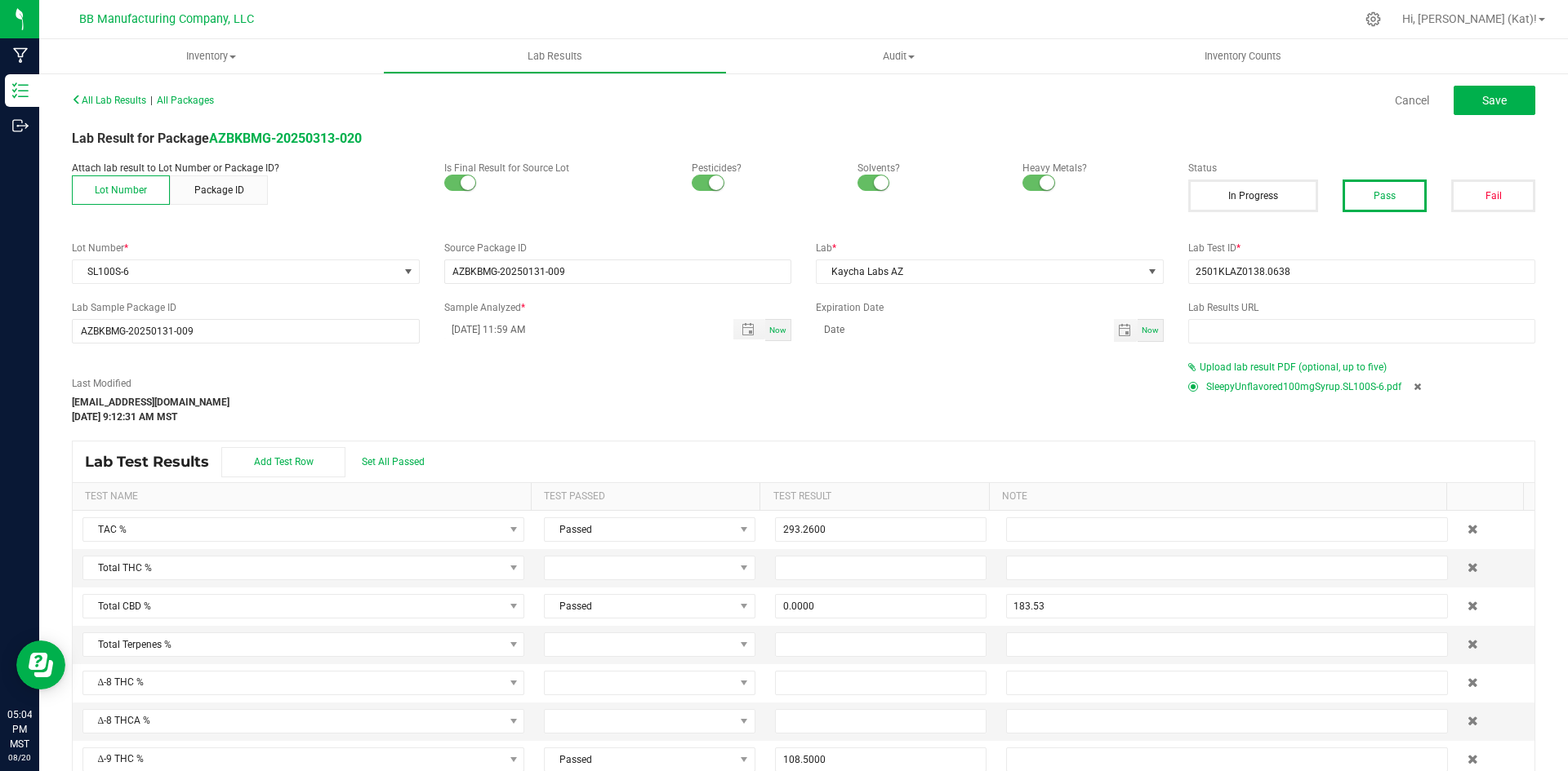
click at [1414, 385] on icon at bounding box center [1418, 387] width 8 height 10
click at [1323, 367] on span "Upload lab result PDF (optional, up to five)" at bounding box center [1292, 368] width 187 height 12
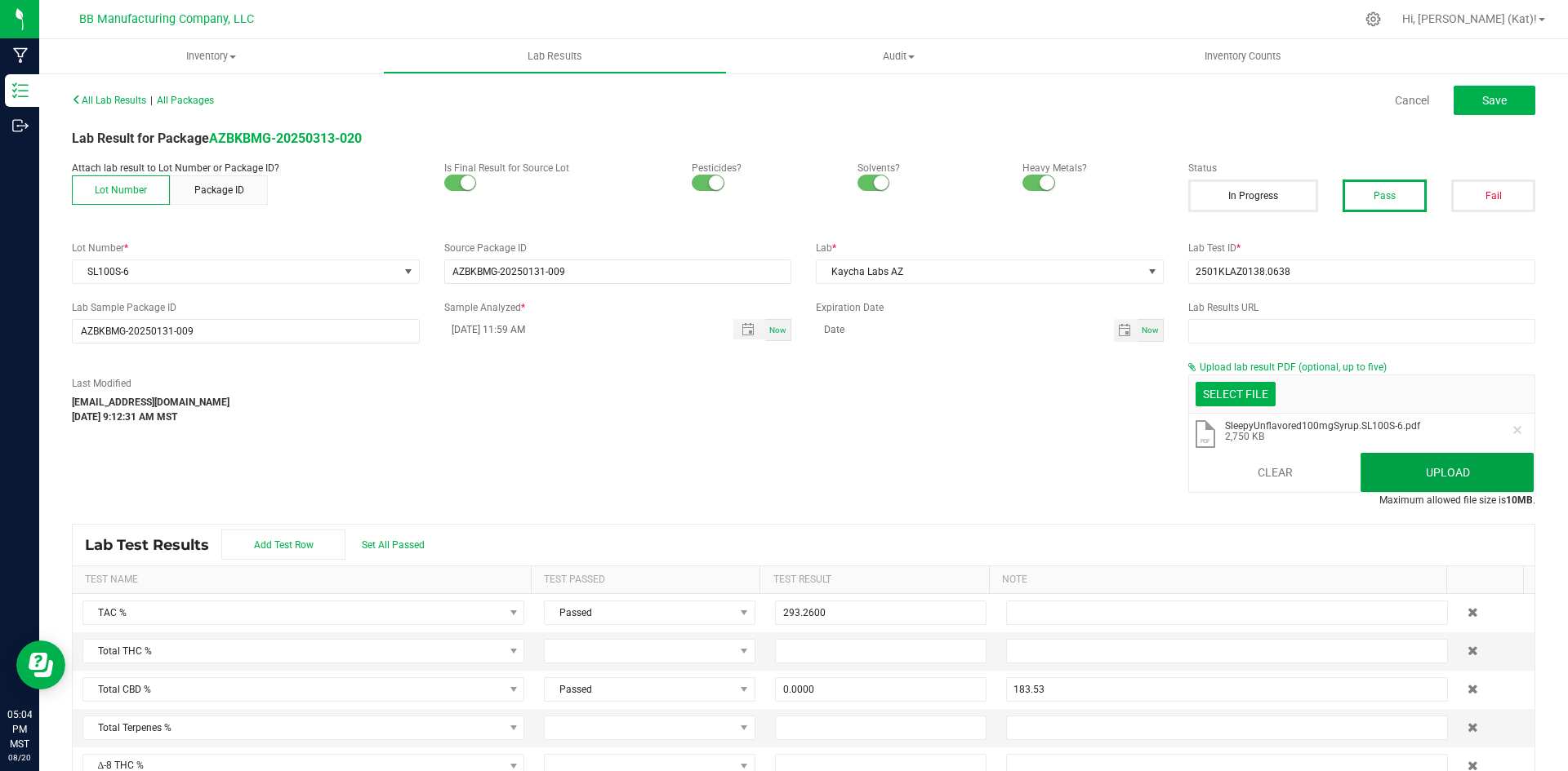
click at [1443, 470] on button "Upload" at bounding box center [1447, 472] width 173 height 39
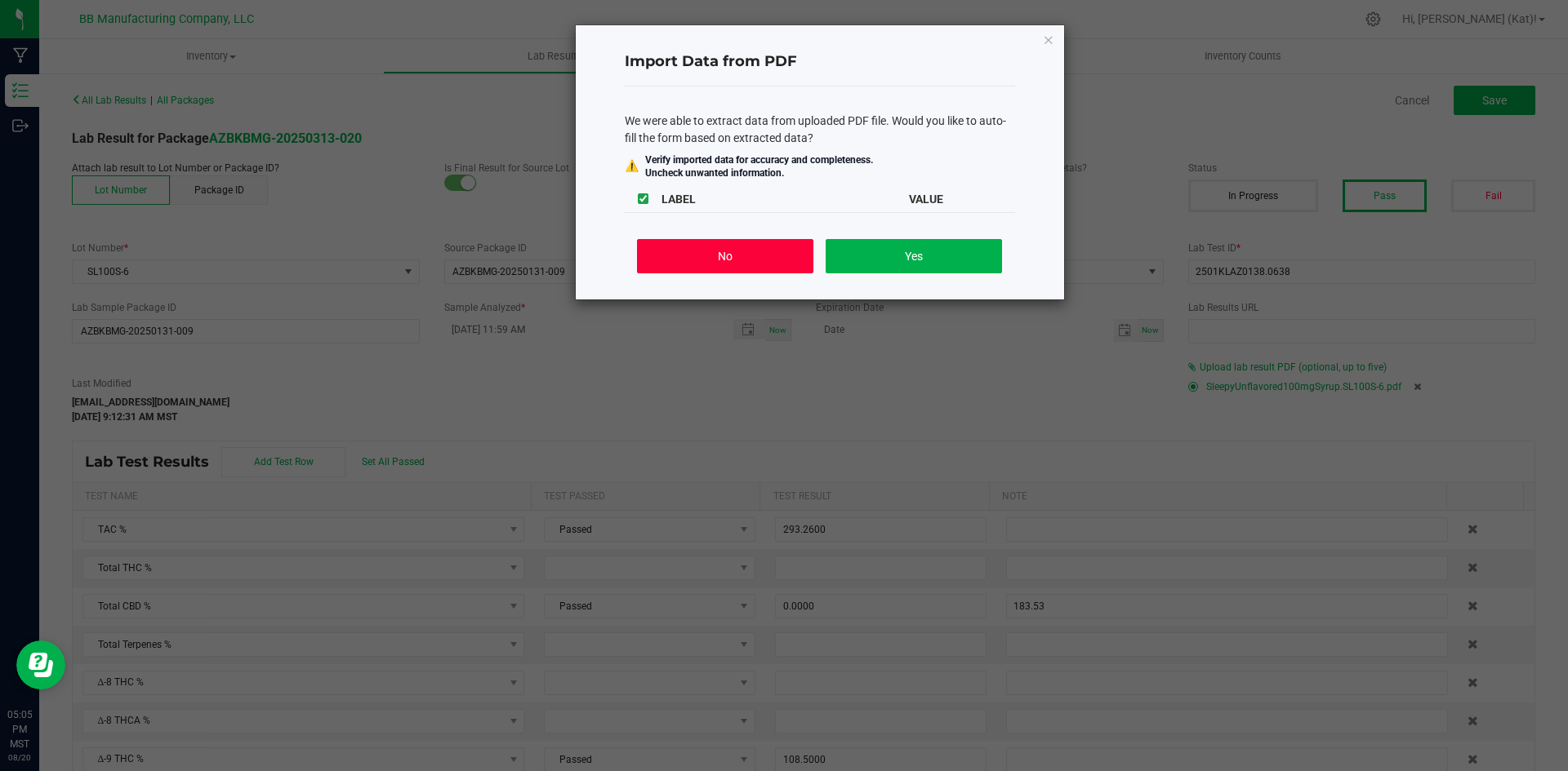
click at [719, 249] on button "No" at bounding box center [724, 256] width 176 height 34
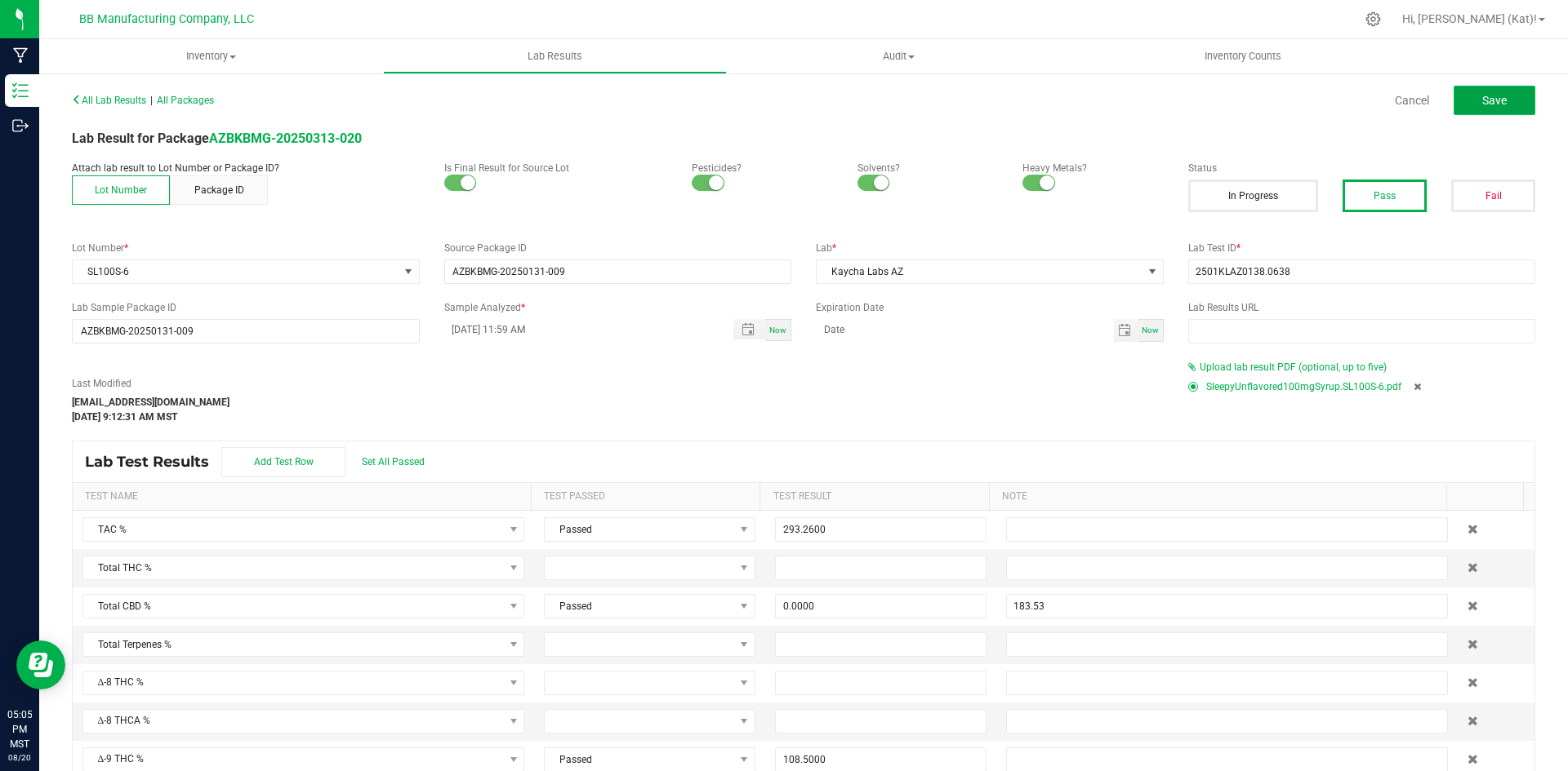
click at [1501, 102] on button "Save" at bounding box center [1494, 100] width 82 height 29
type input "0.0000"
type input "183.53"
type input "108.5000"
type input "0.0000"
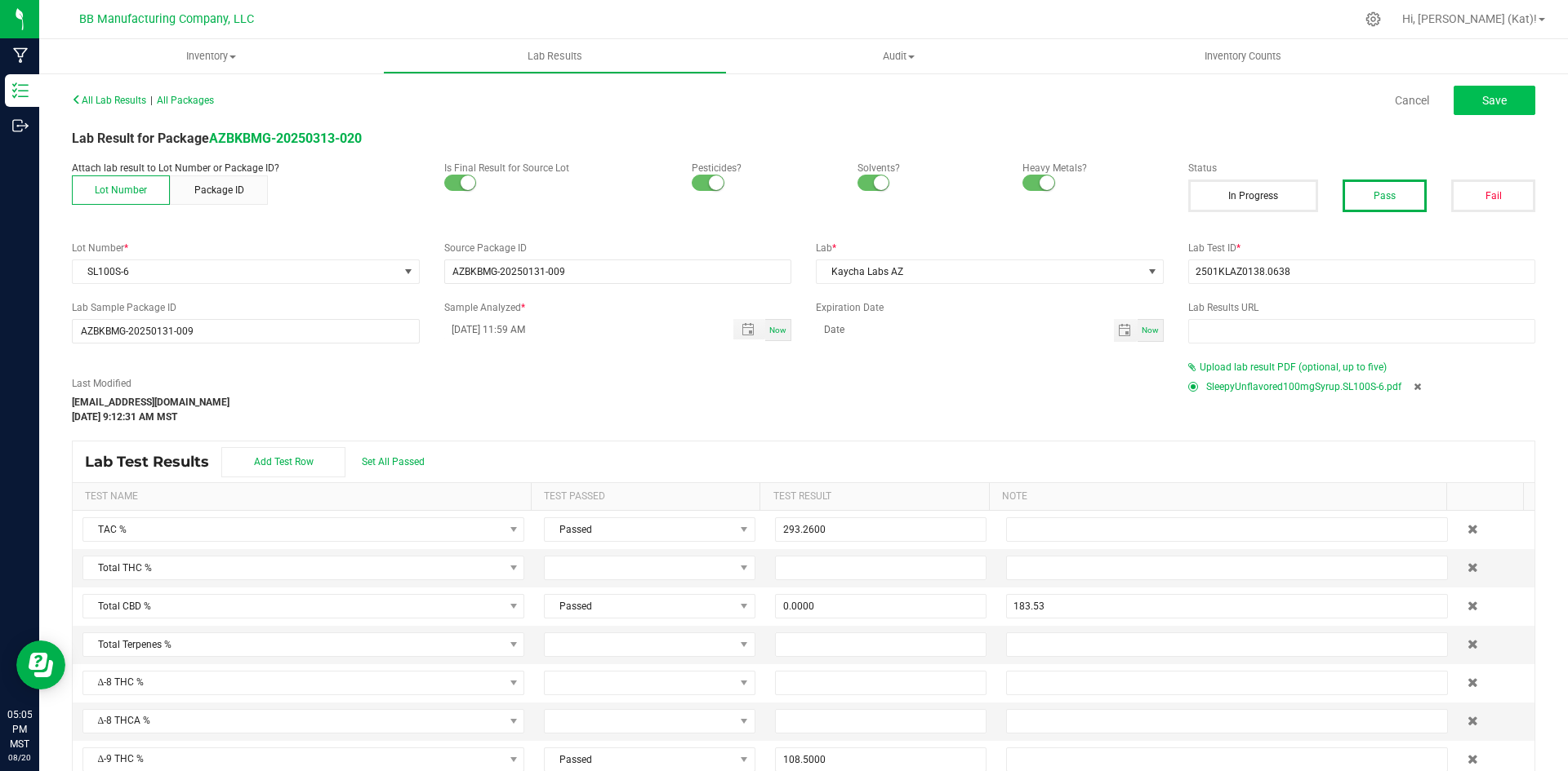
type input "ND"
type input "1.2200"
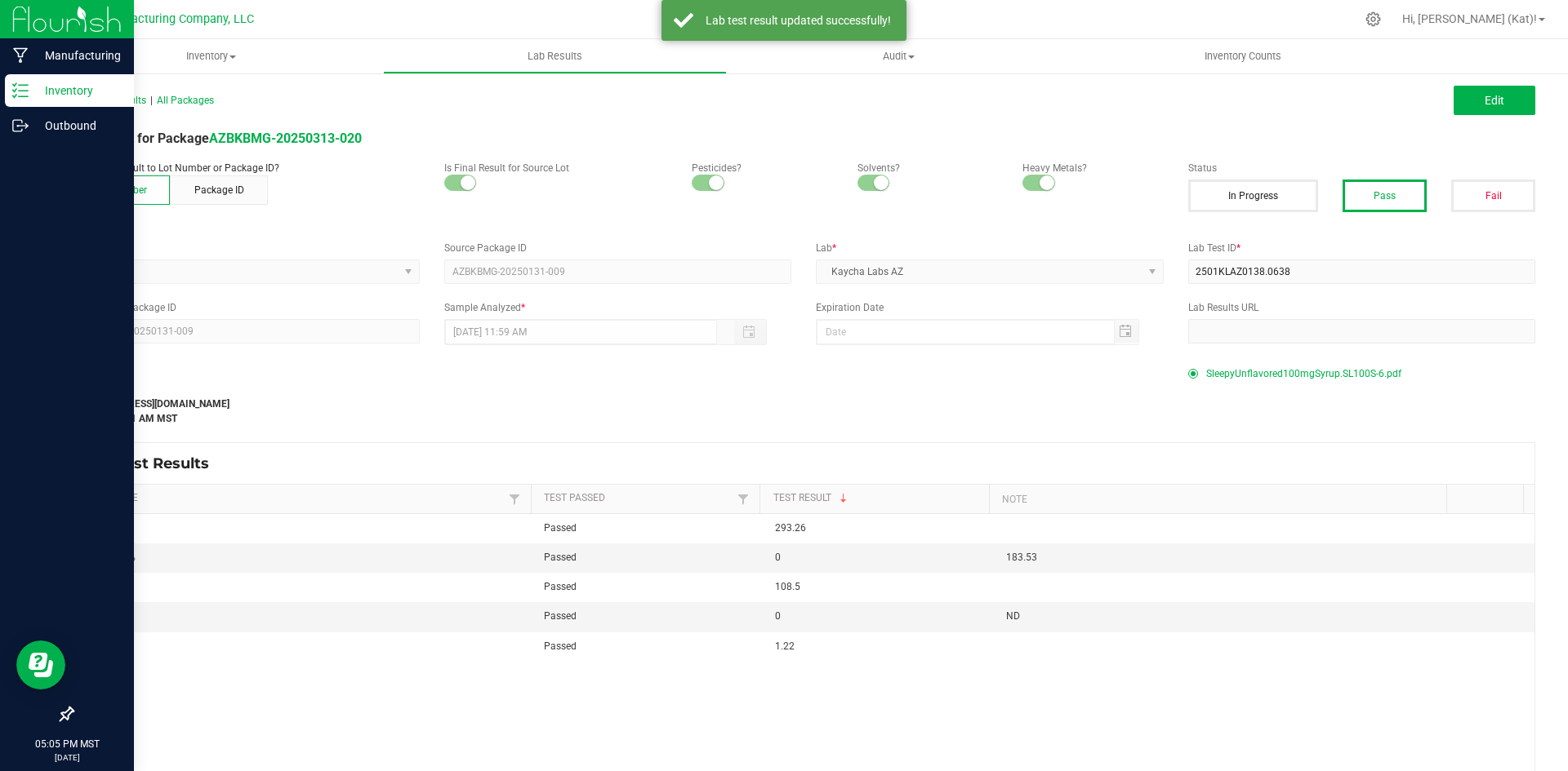
click at [29, 95] on p "Inventory" at bounding box center [77, 90] width 98 height 19
